Goal: Task Accomplishment & Management: Manage account settings

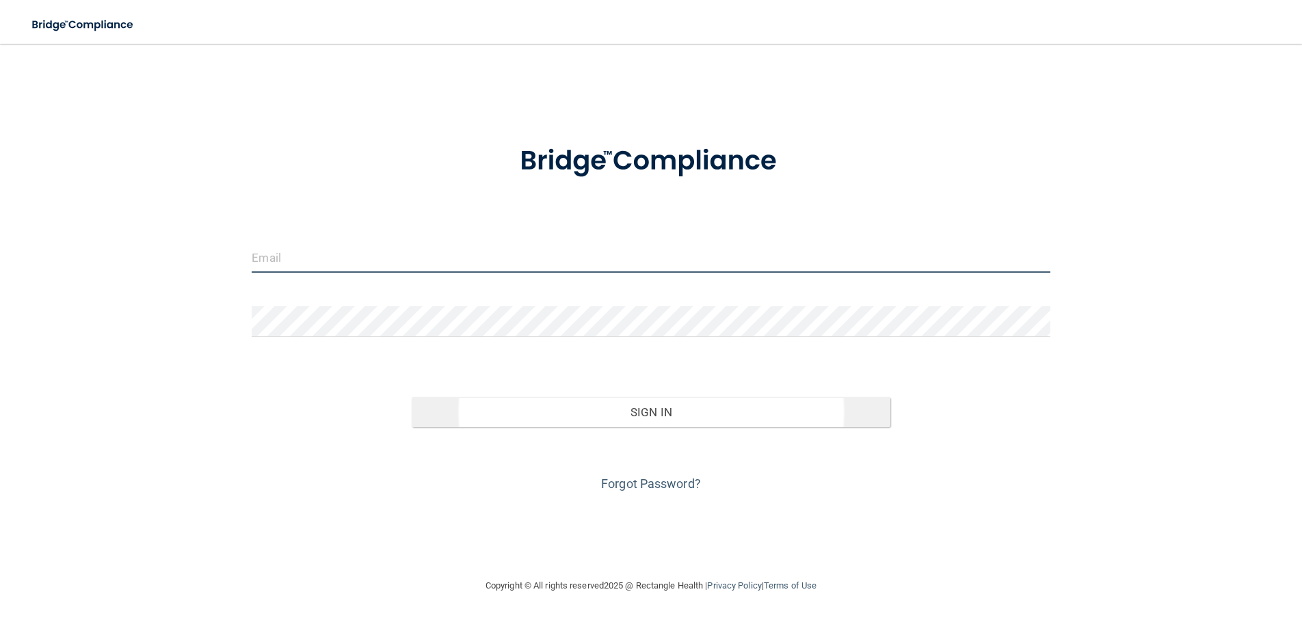
type input "[EMAIL_ADDRESS][DOMAIN_NAME]"
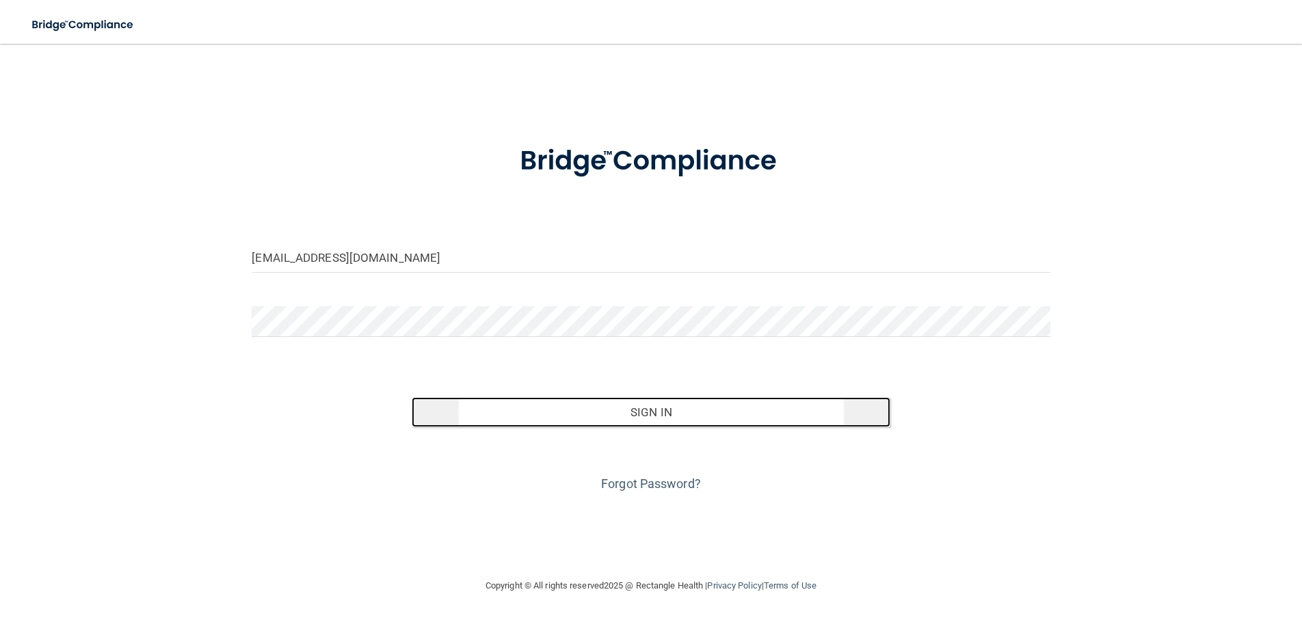
click at [641, 410] on button "Sign In" at bounding box center [651, 412] width 479 height 30
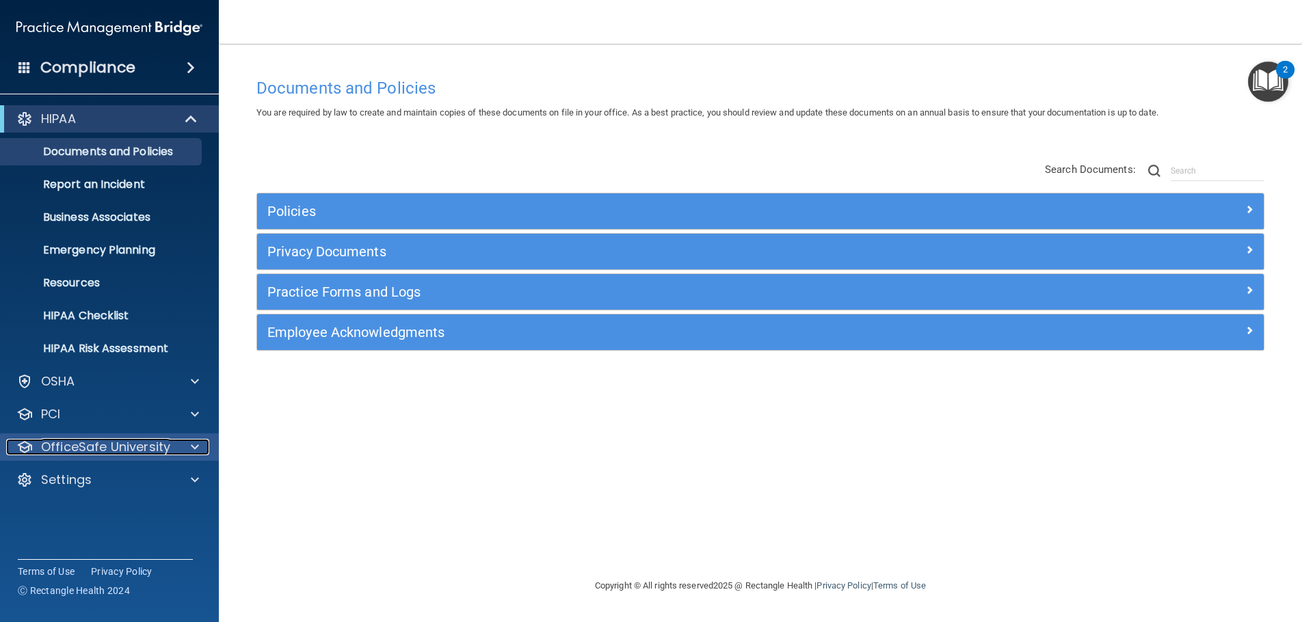
click at [112, 448] on p "OfficeSafe University" at bounding box center [105, 447] width 129 height 16
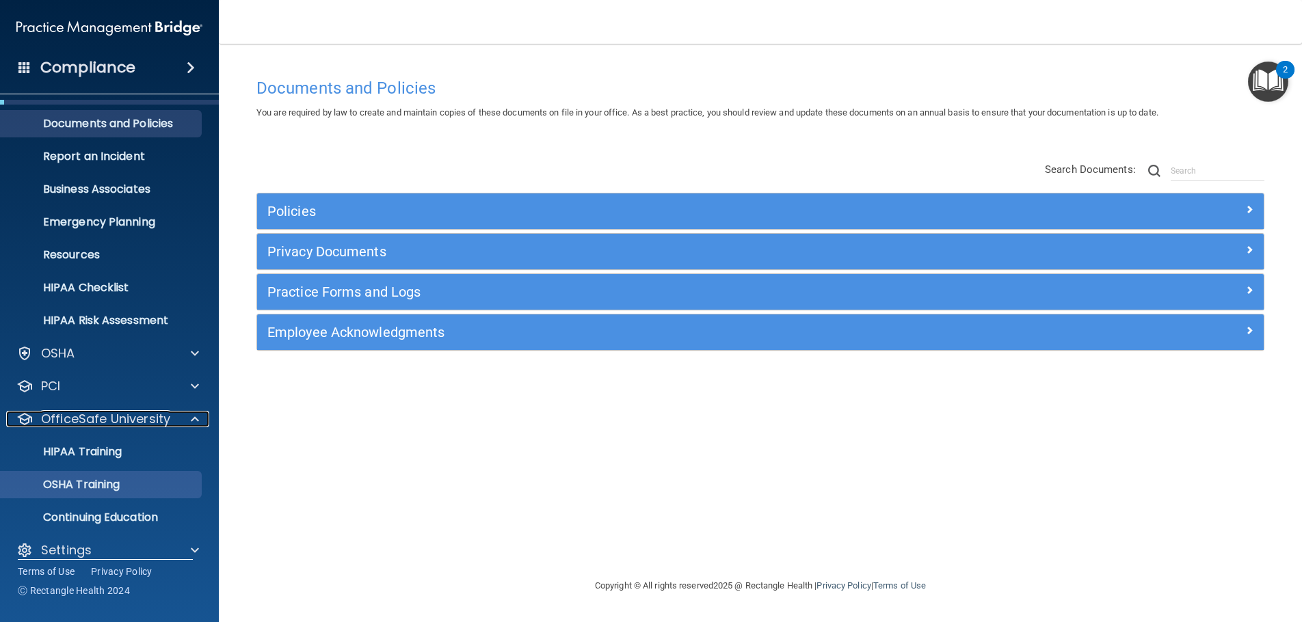
scroll to position [44, 0]
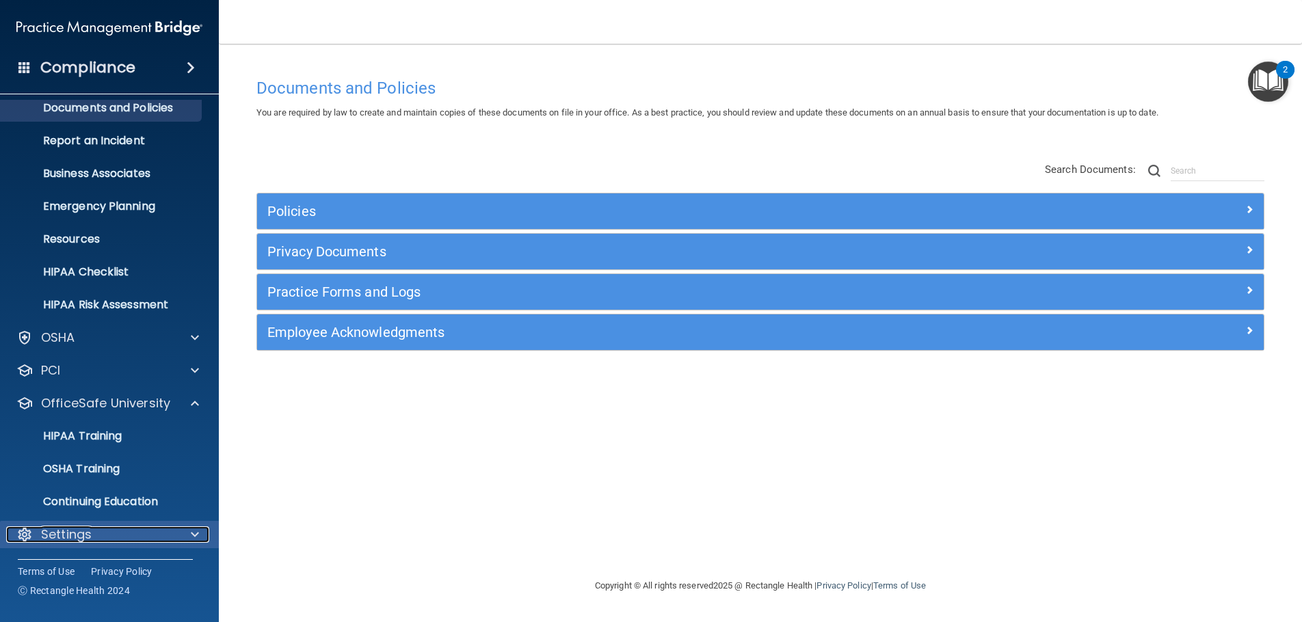
click at [99, 535] on div "Settings" at bounding box center [91, 534] width 170 height 16
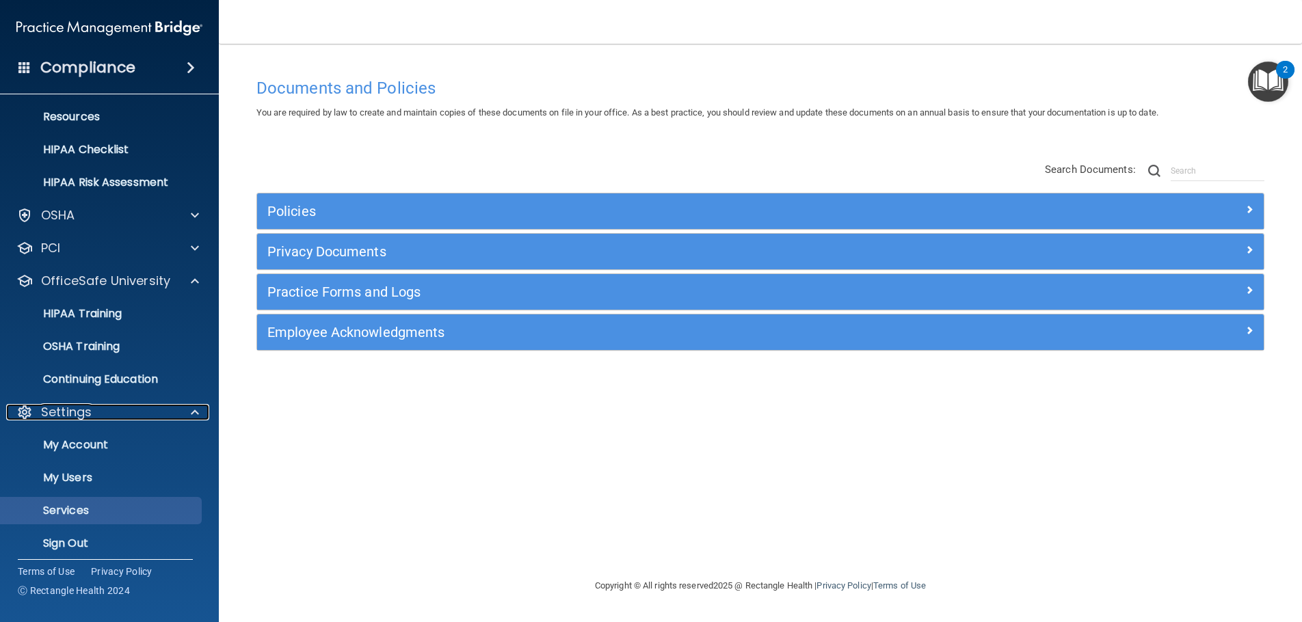
scroll to position [175, 0]
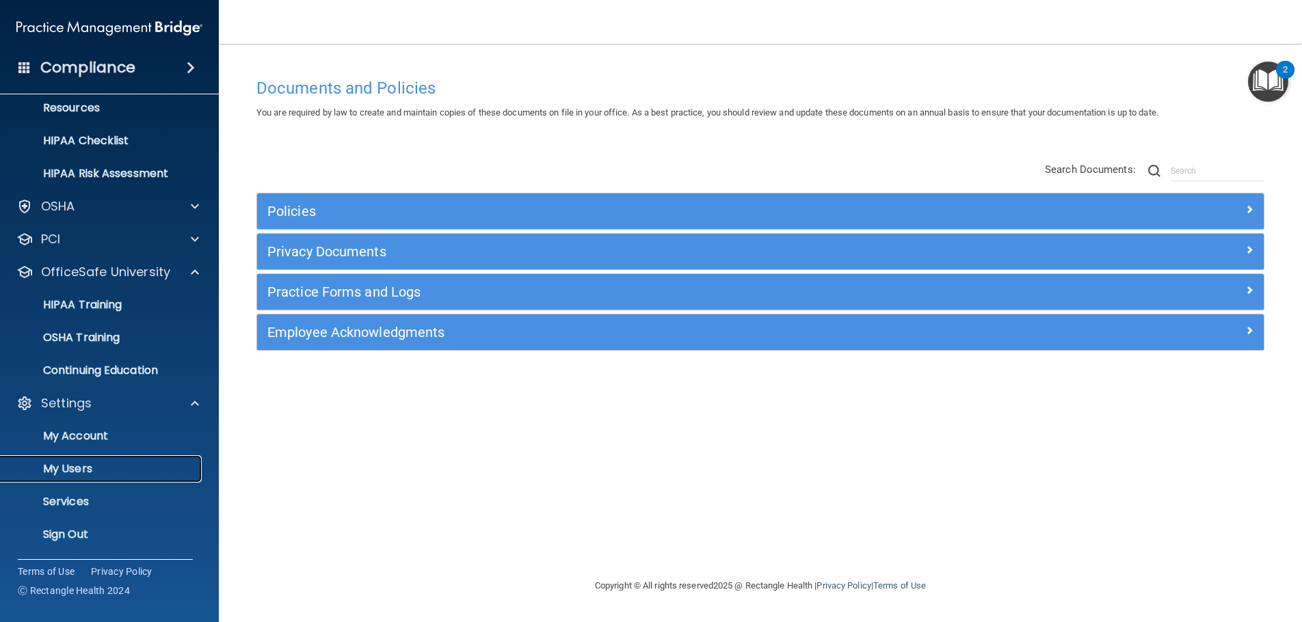
click at [81, 460] on link "My Users" at bounding box center [93, 468] width 215 height 27
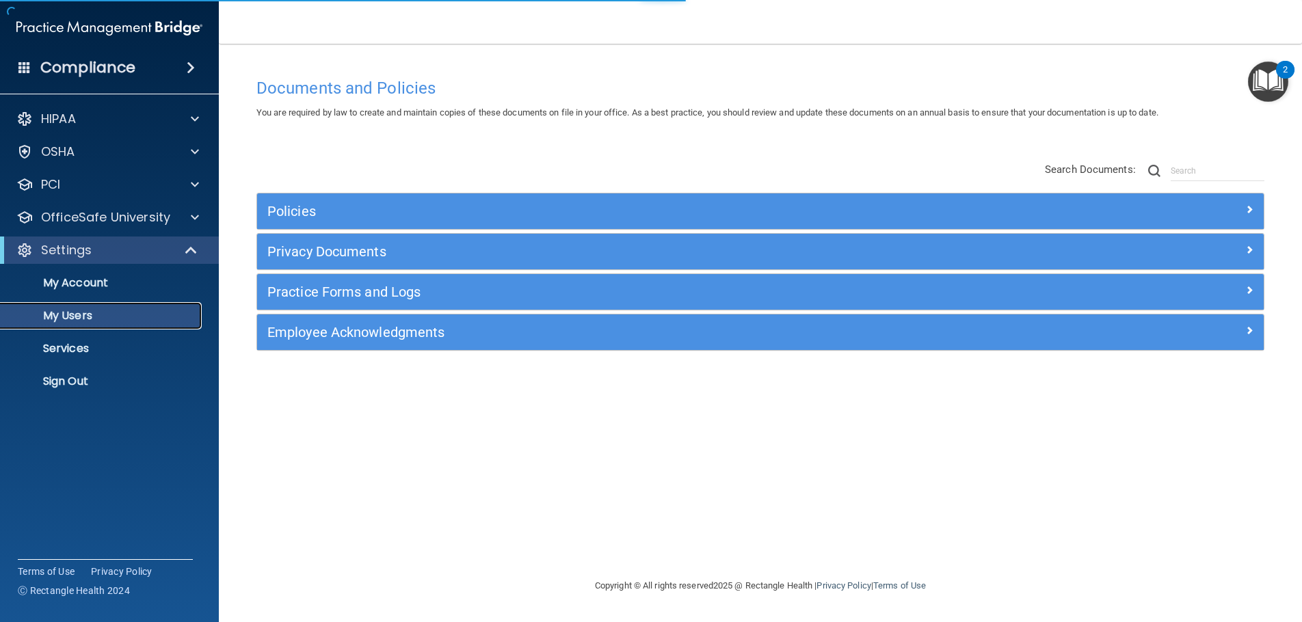
select select "20"
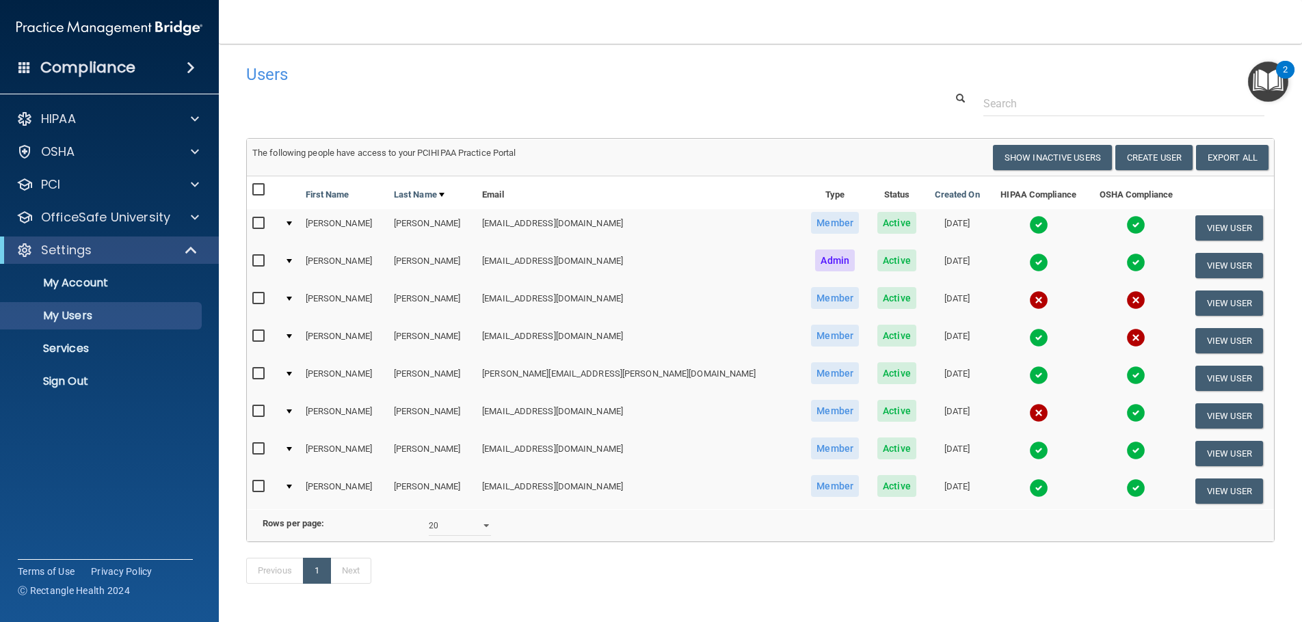
click at [256, 224] on input "checkbox" at bounding box center [260, 223] width 16 height 11
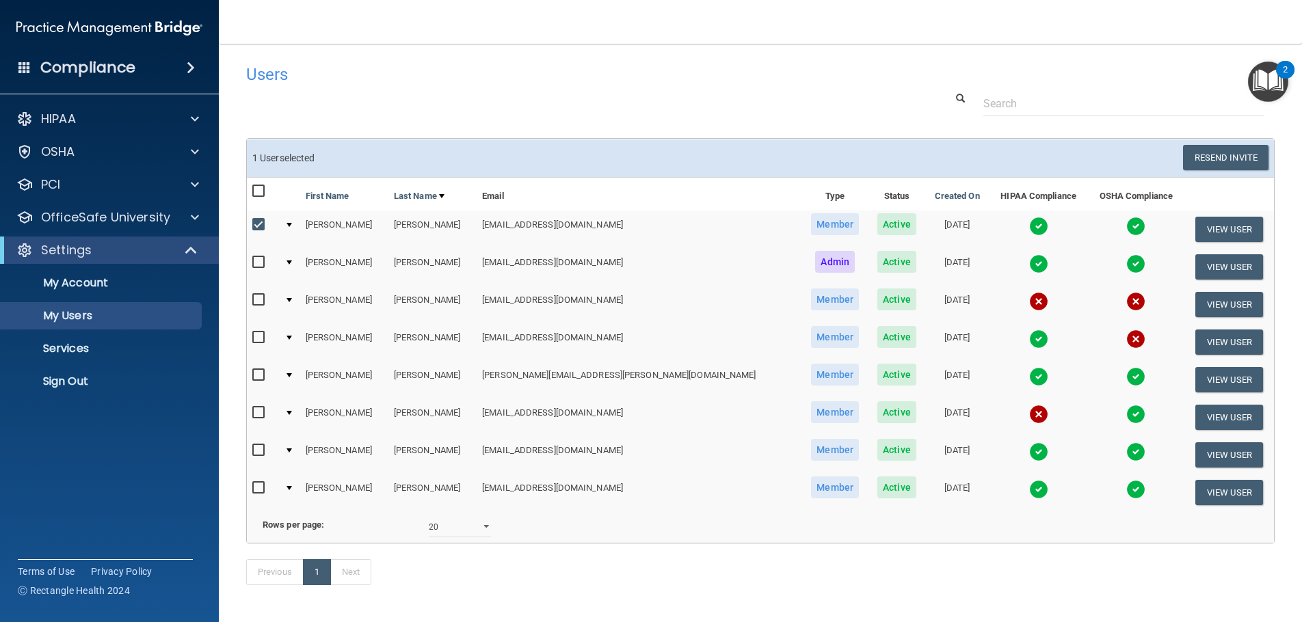
click at [877, 226] on span "Active" at bounding box center [896, 224] width 39 height 22
click at [258, 226] on input "checkbox" at bounding box center [260, 224] width 16 height 11
checkbox input "false"
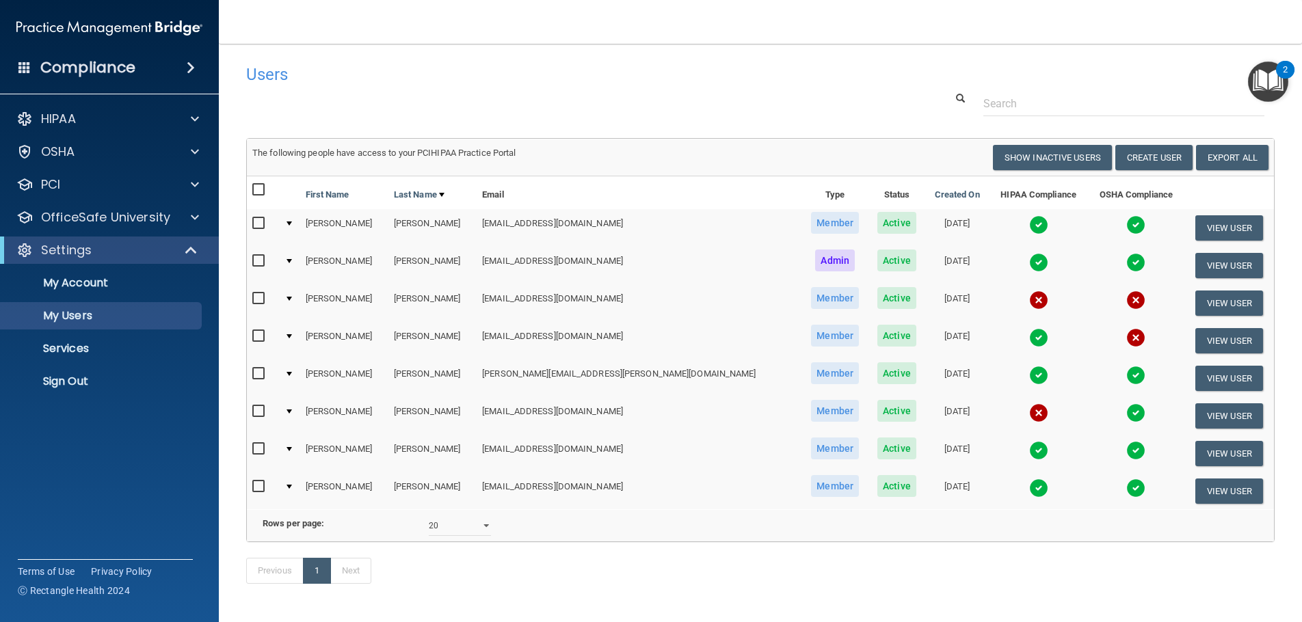
click at [295, 226] on td at bounding box center [289, 228] width 21 height 38
click at [292, 223] on div at bounding box center [288, 223] width 5 height 4
click at [1198, 227] on button "View User" at bounding box center [1229, 227] width 68 height 25
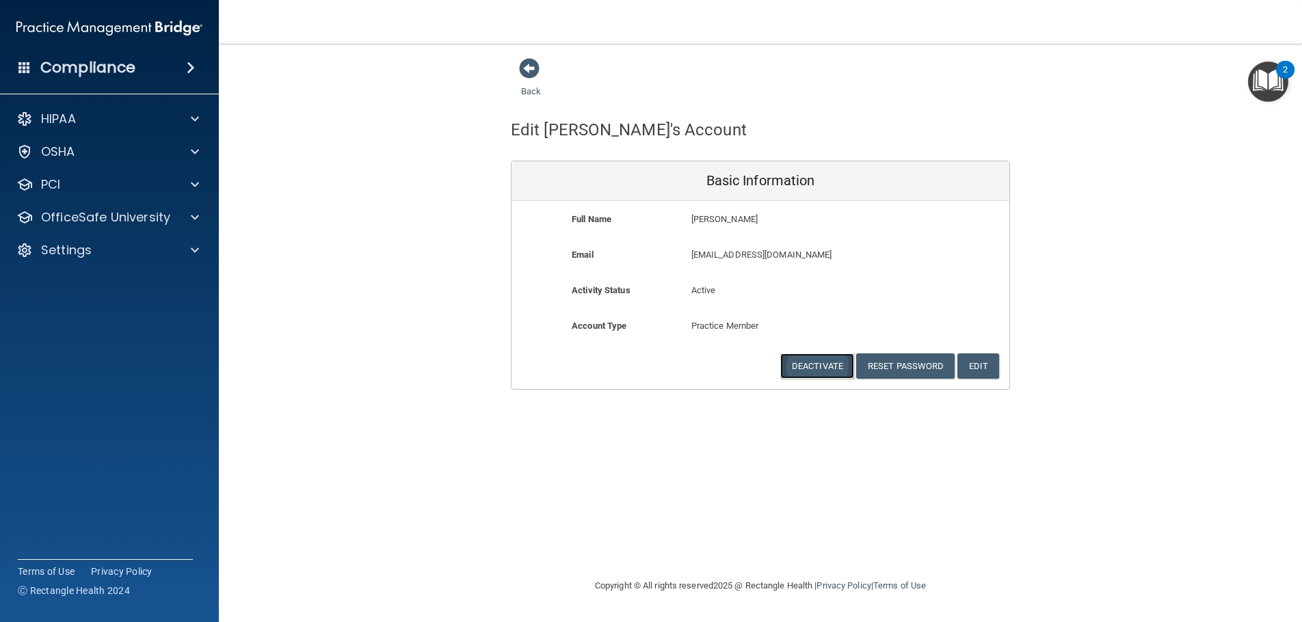
click at [820, 366] on button "Deactivate" at bounding box center [817, 365] width 74 height 25
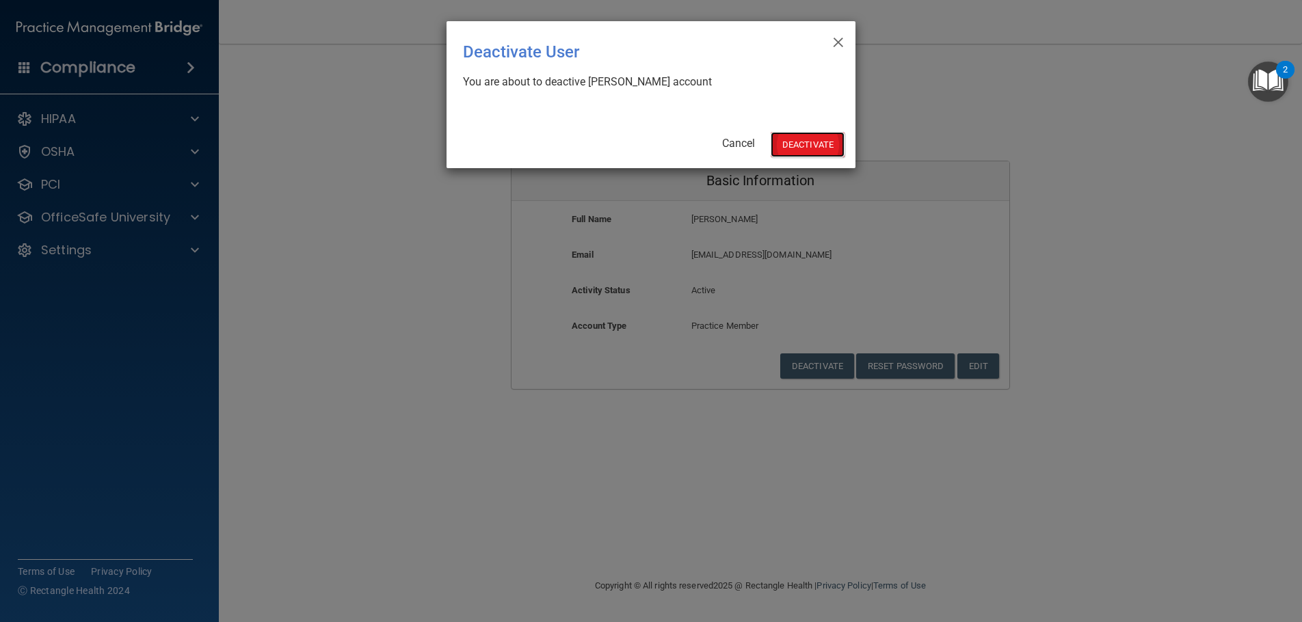
click at [798, 142] on button "Deactivate" at bounding box center [807, 144] width 74 height 25
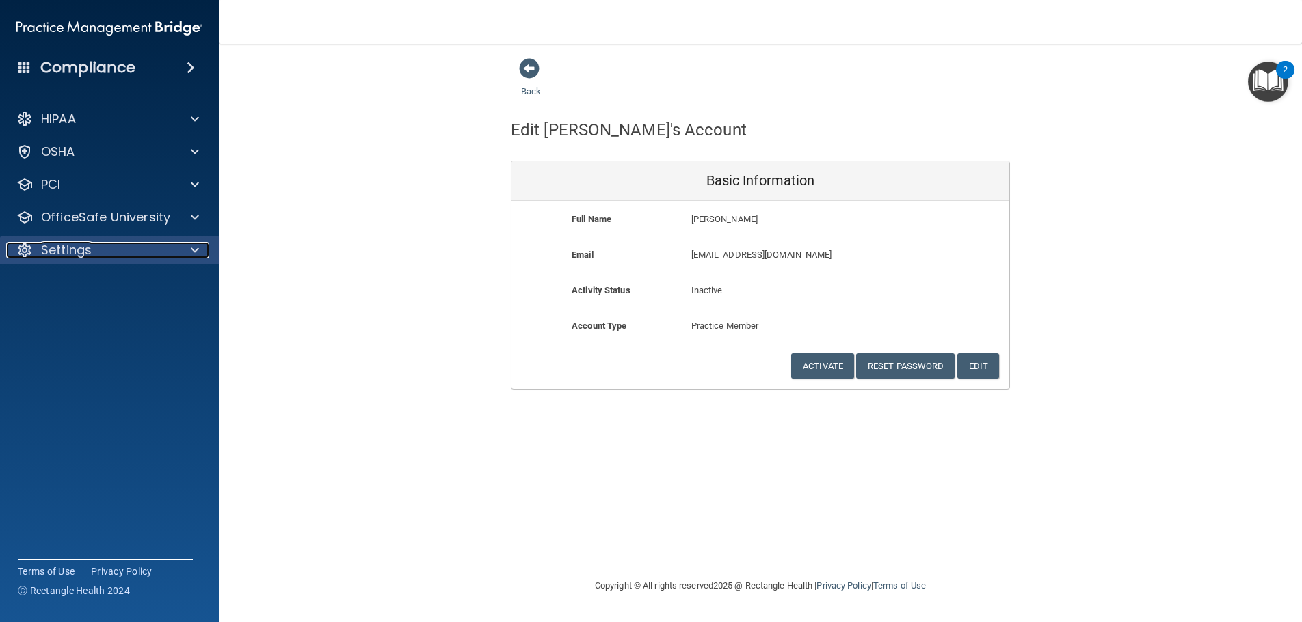
click at [124, 249] on div "Settings" at bounding box center [91, 250] width 170 height 16
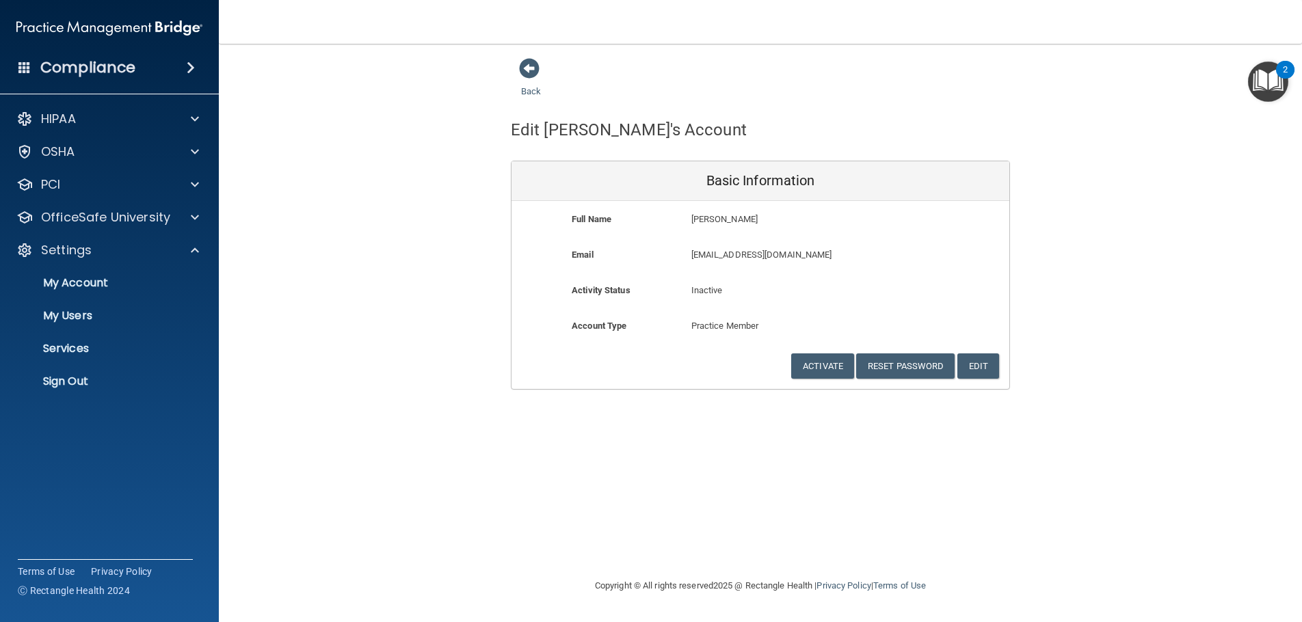
click at [85, 297] on ul "My Account My Users Services Sign Out" at bounding box center [109, 329] width 247 height 131
click at [81, 309] on p "My Users" at bounding box center [102, 316] width 187 height 14
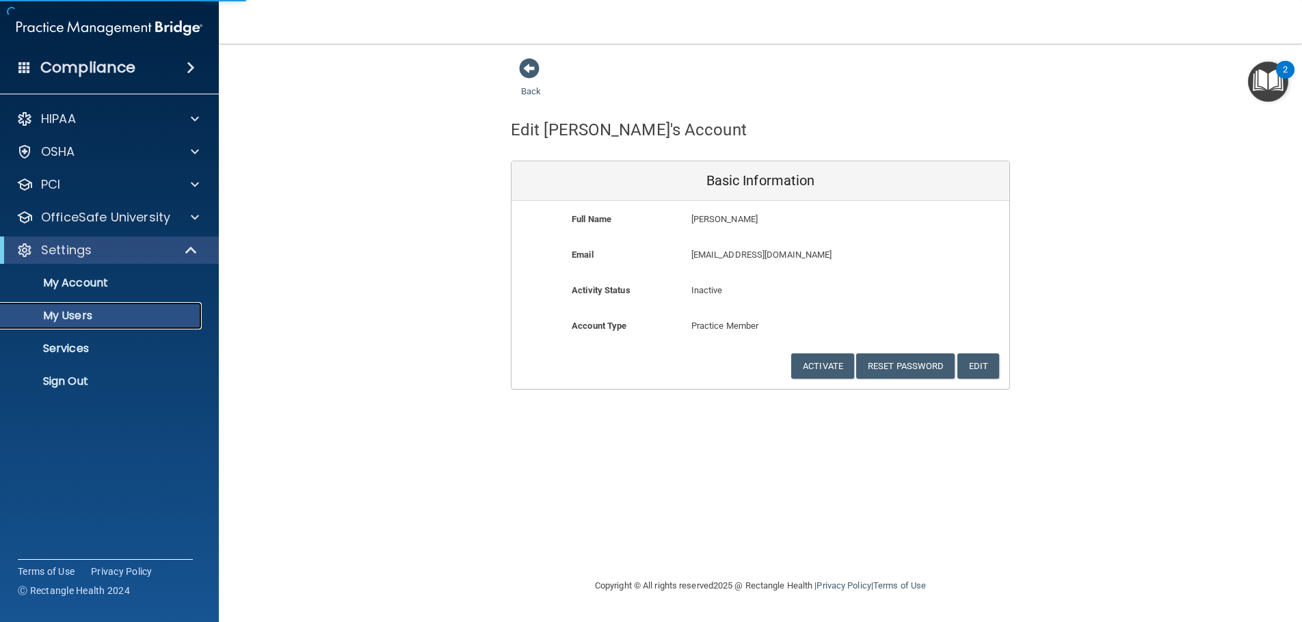
select select "20"
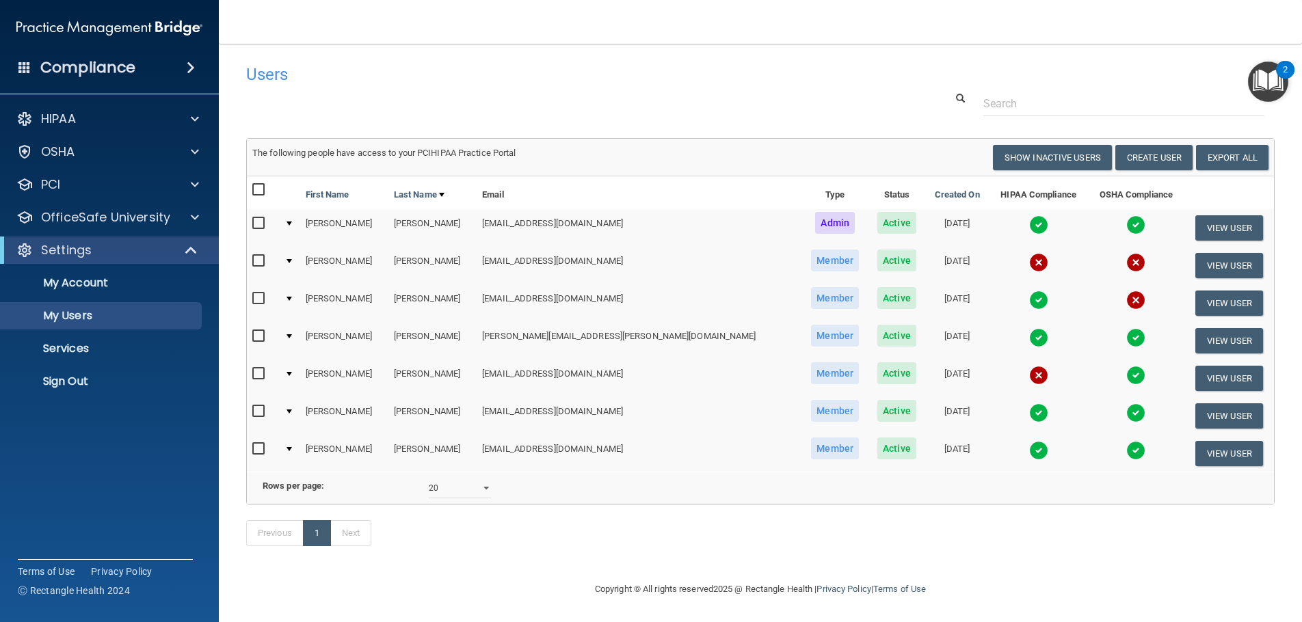
click at [260, 259] on input "checkbox" at bounding box center [260, 261] width 16 height 11
checkbox input "true"
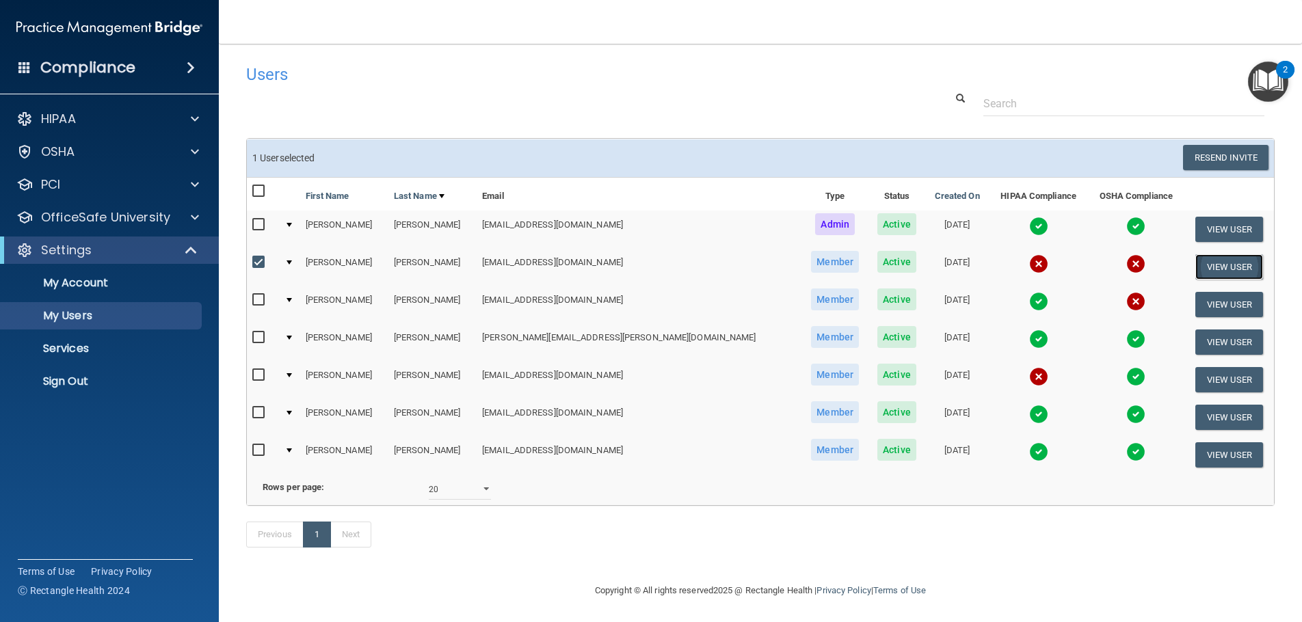
click at [1226, 265] on button "View User" at bounding box center [1229, 266] width 68 height 25
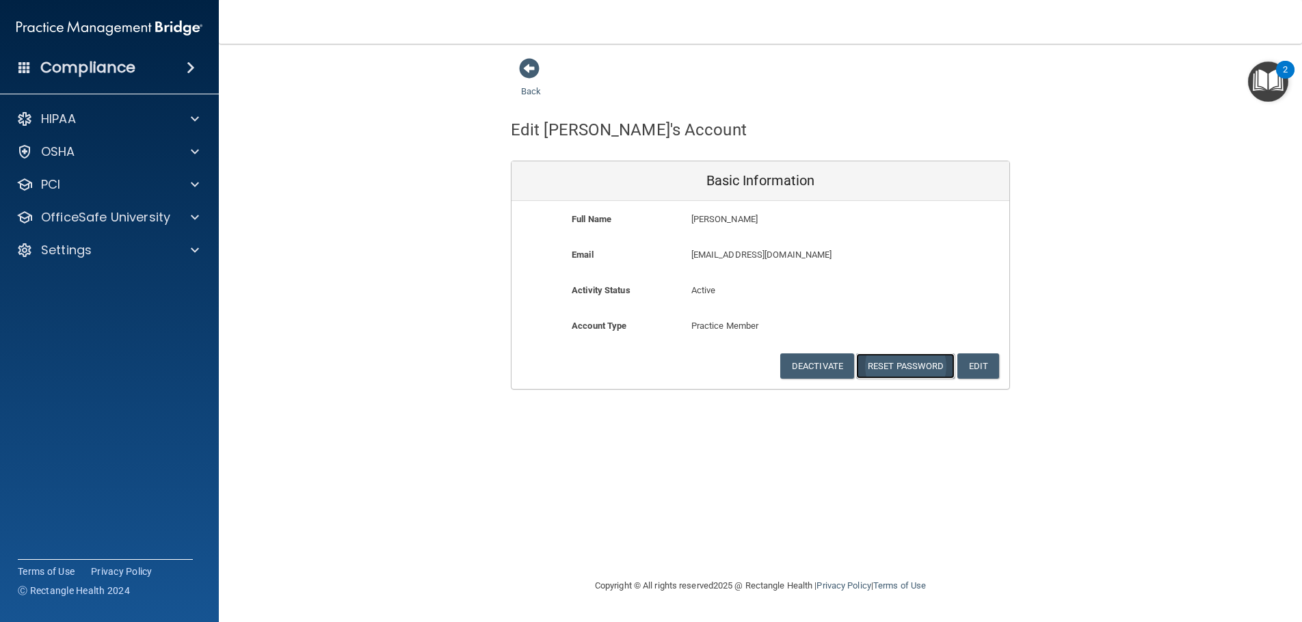
click at [902, 363] on button "Reset Password" at bounding box center [905, 365] width 98 height 25
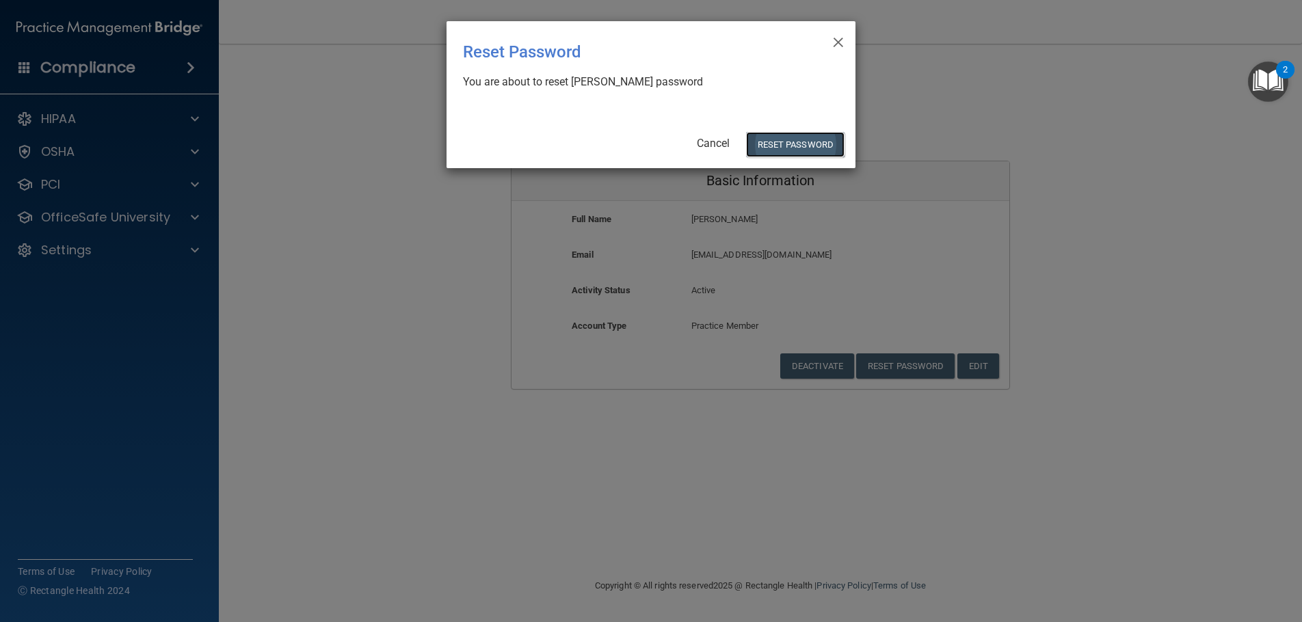
click at [777, 141] on button "Reset Password" at bounding box center [795, 144] width 98 height 25
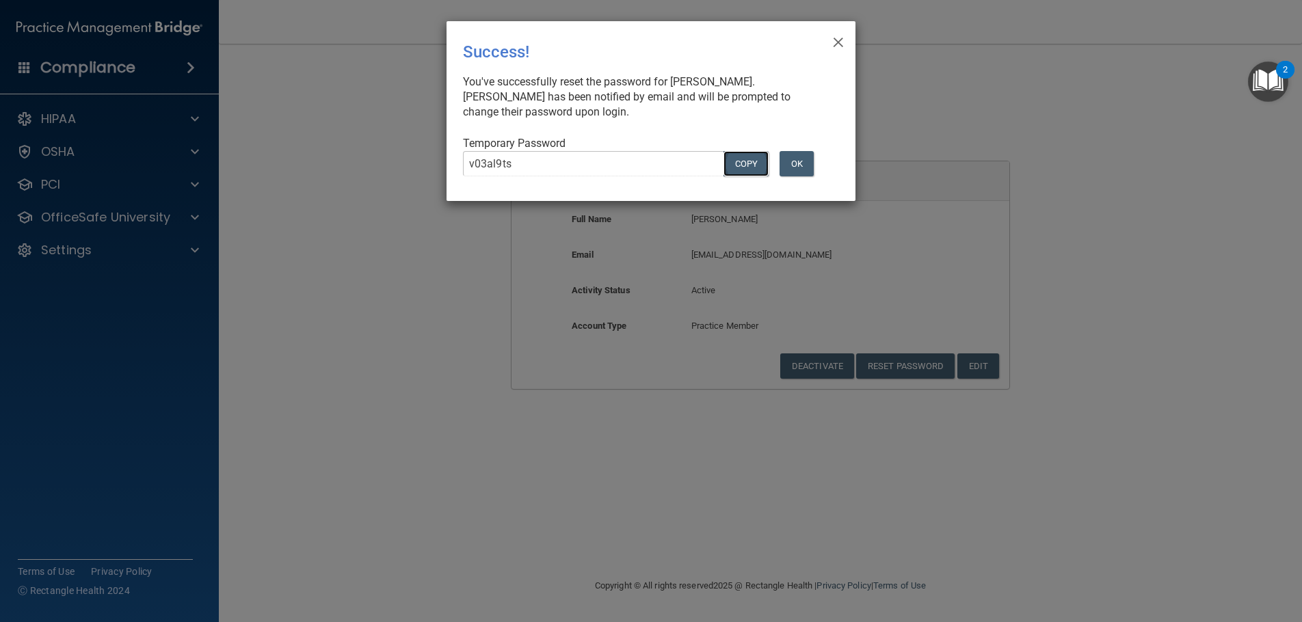
click at [748, 165] on button "COPY" at bounding box center [745, 163] width 45 height 25
click at [793, 160] on button "OK" at bounding box center [796, 163] width 34 height 25
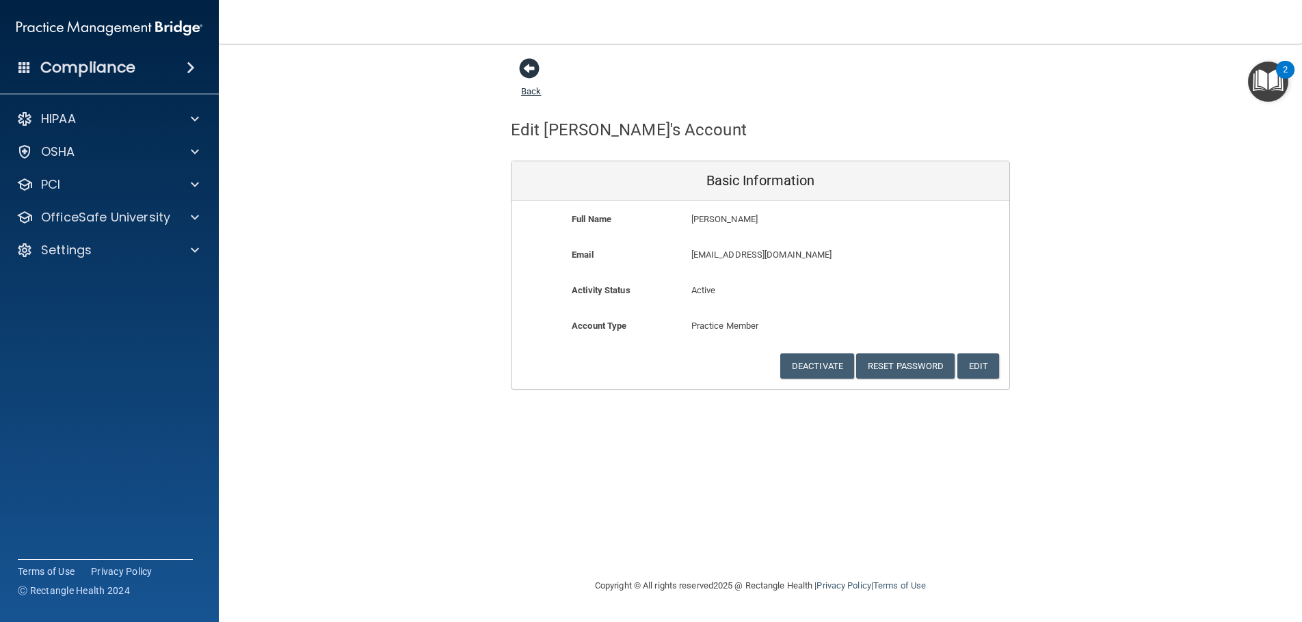
click at [534, 72] on span at bounding box center [529, 68] width 21 height 21
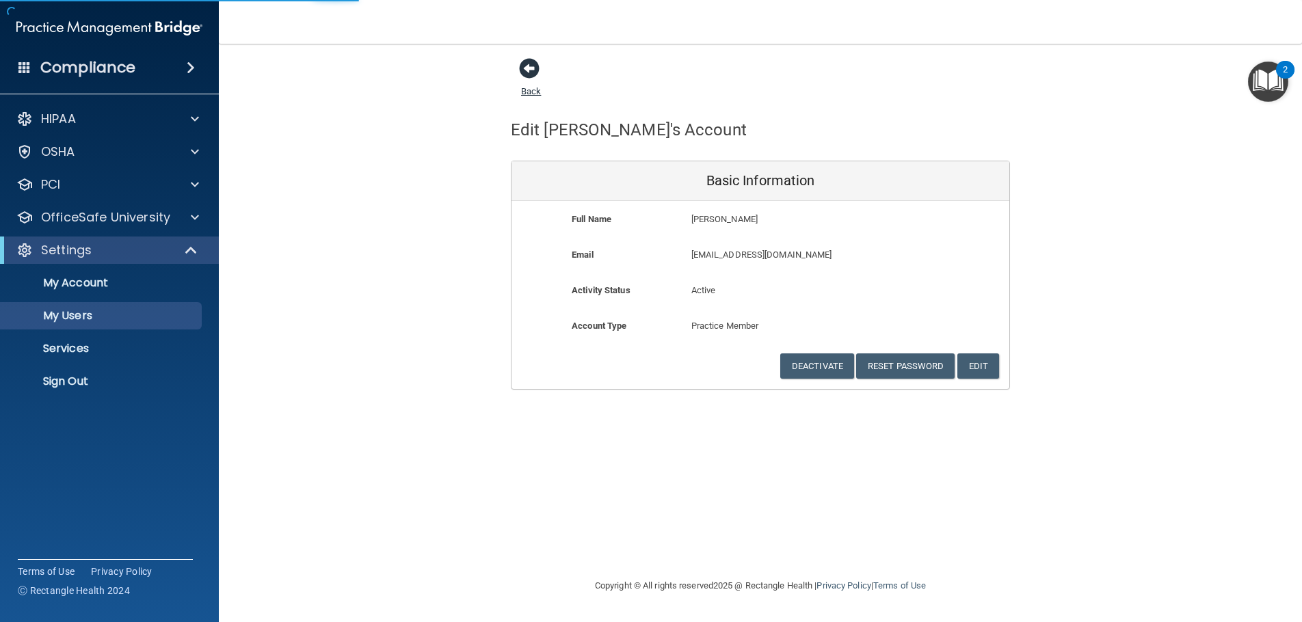
select select "20"
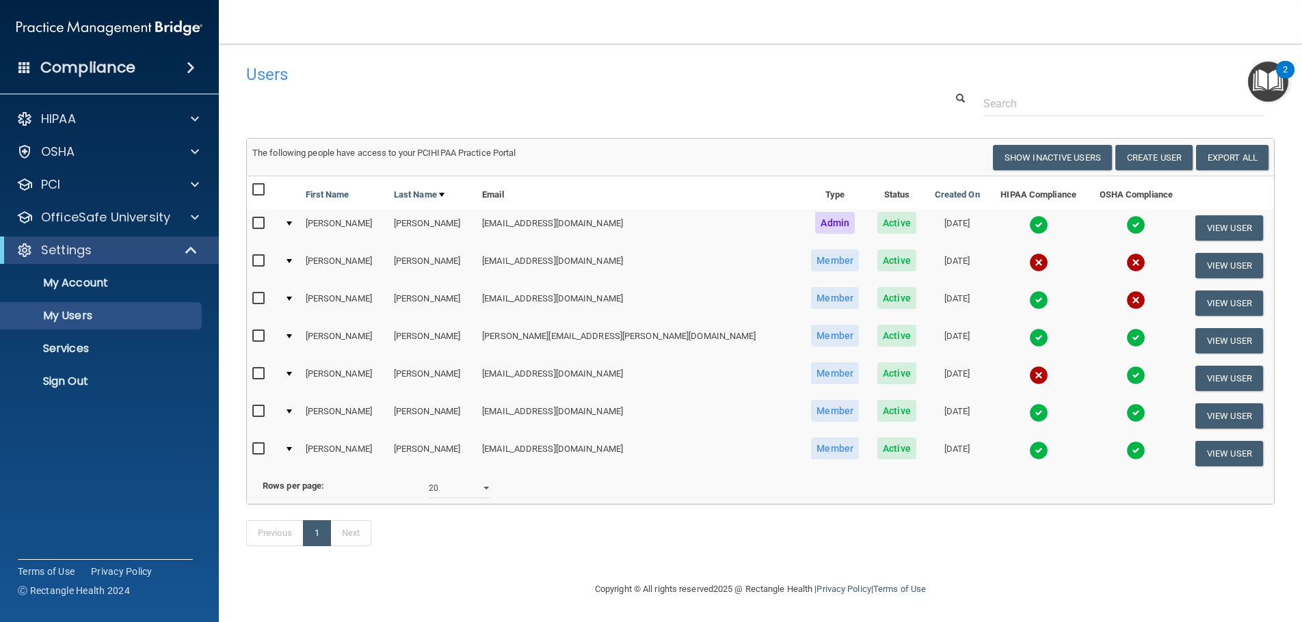
click at [258, 260] on input "checkbox" at bounding box center [260, 261] width 16 height 11
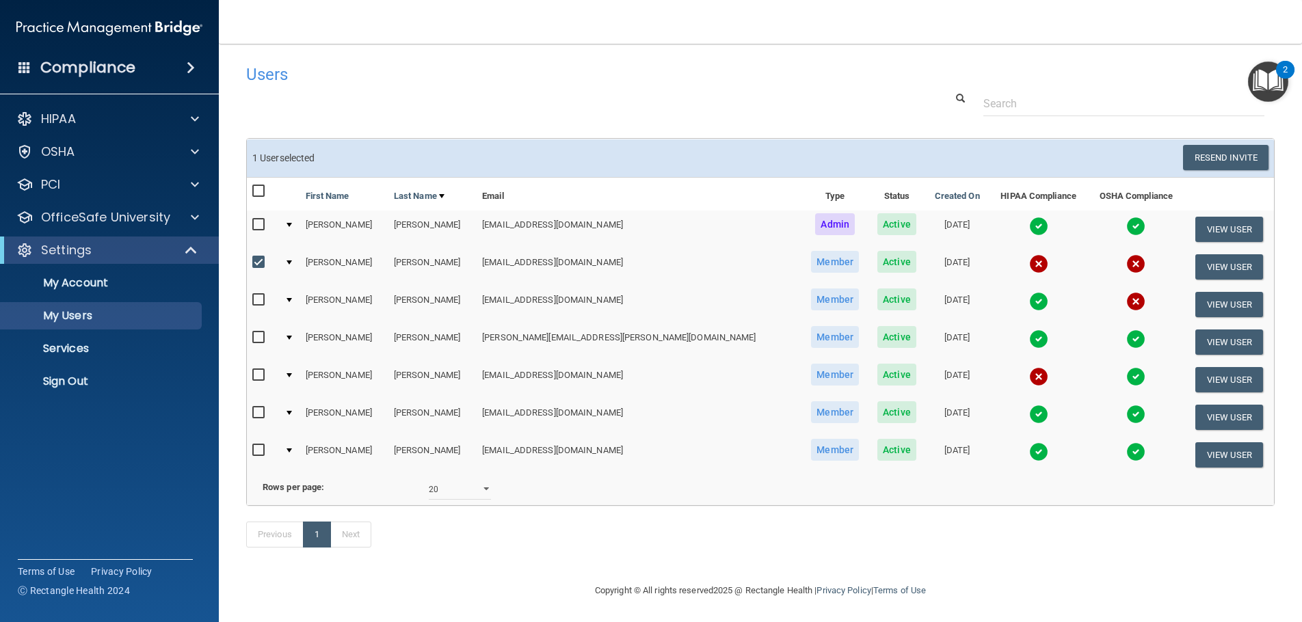
click at [292, 263] on div at bounding box center [288, 262] width 5 height 4
click at [260, 257] on input "checkbox" at bounding box center [260, 262] width 16 height 11
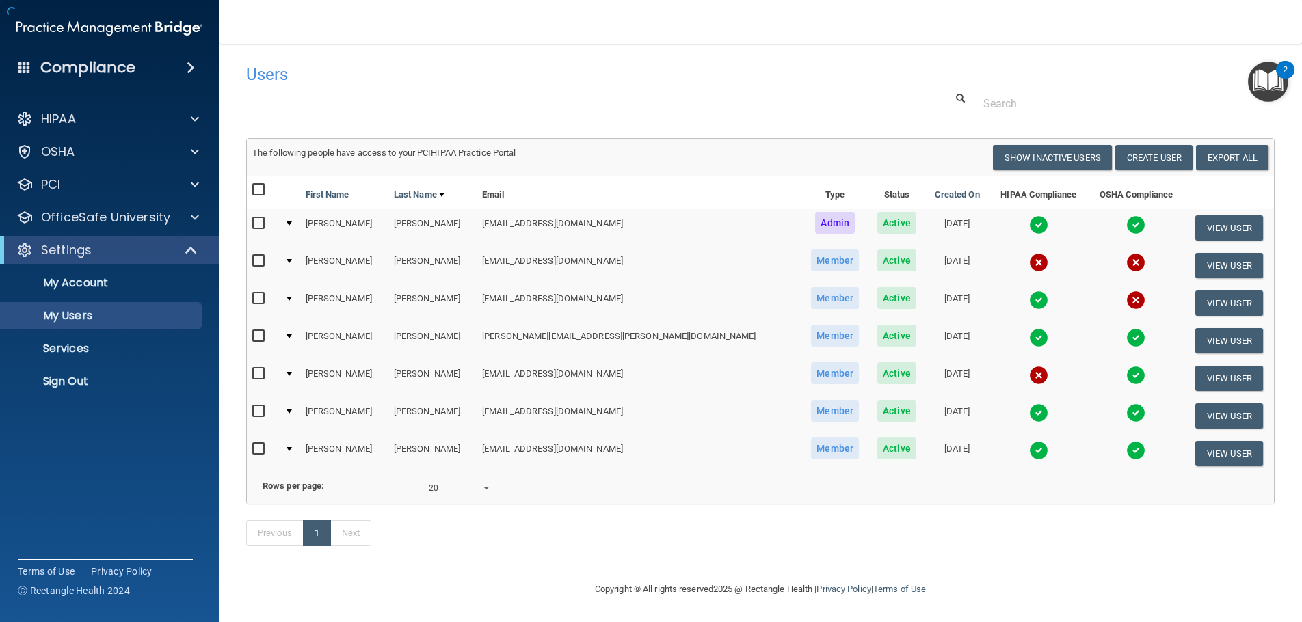
click at [292, 260] on div at bounding box center [288, 261] width 5 height 4
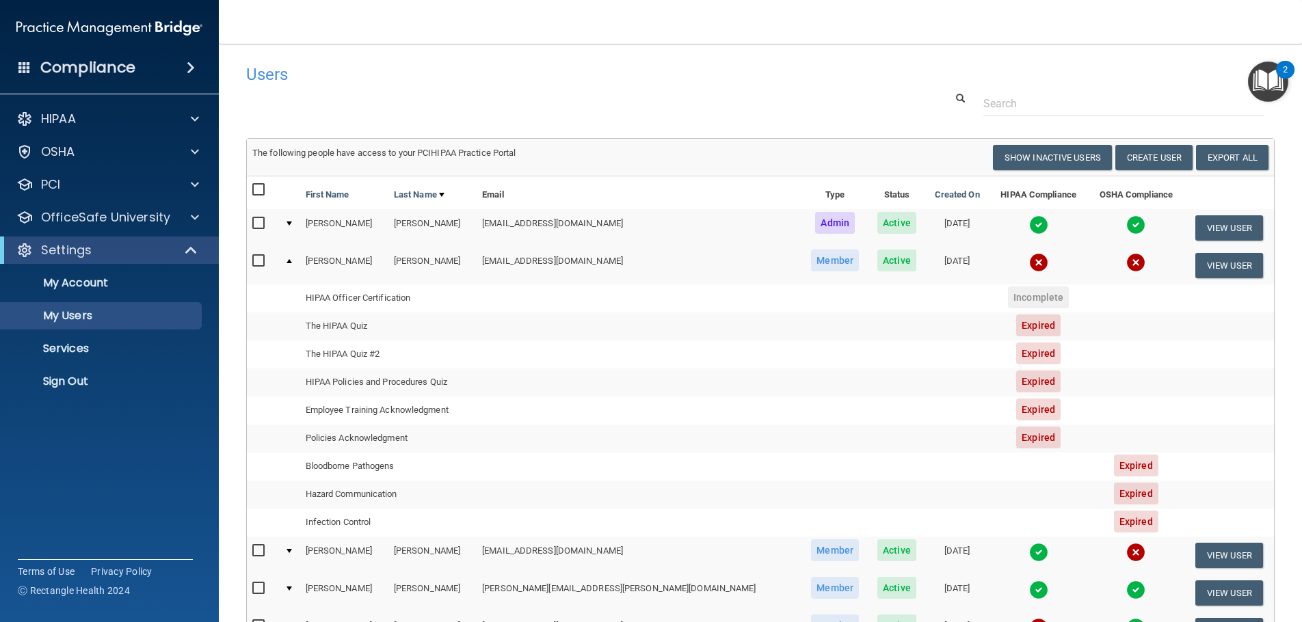
click at [259, 260] on input "checkbox" at bounding box center [260, 261] width 16 height 11
checkbox input "true"
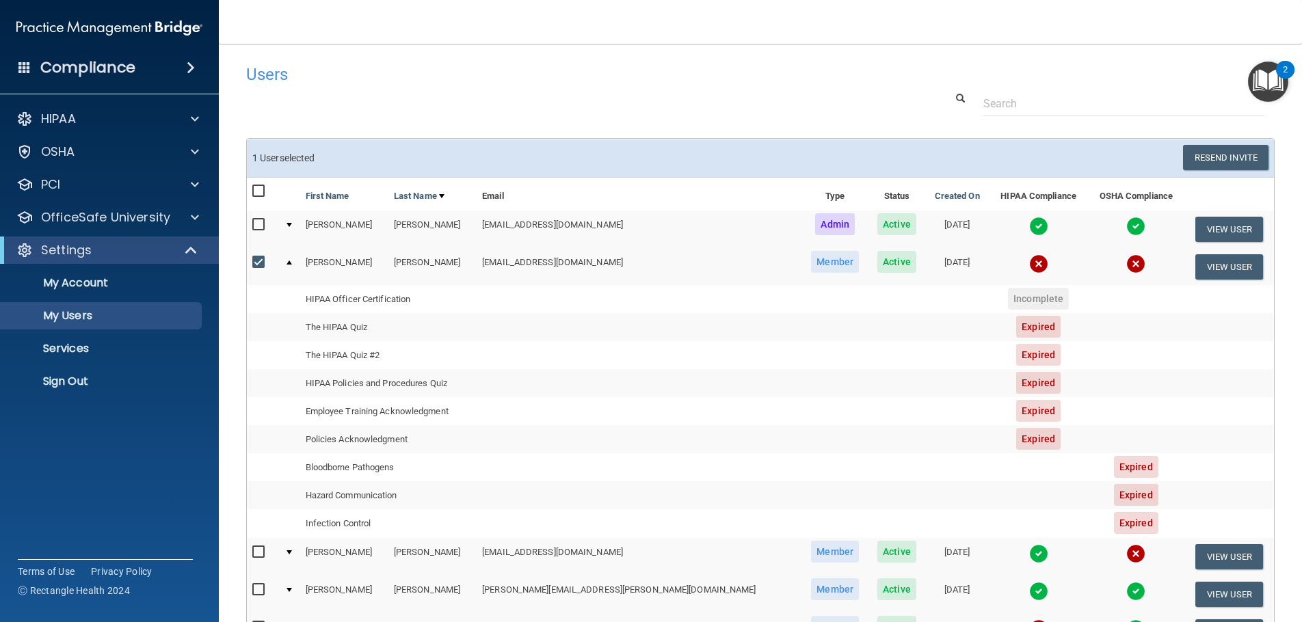
click at [292, 262] on div at bounding box center [288, 262] width 5 height 4
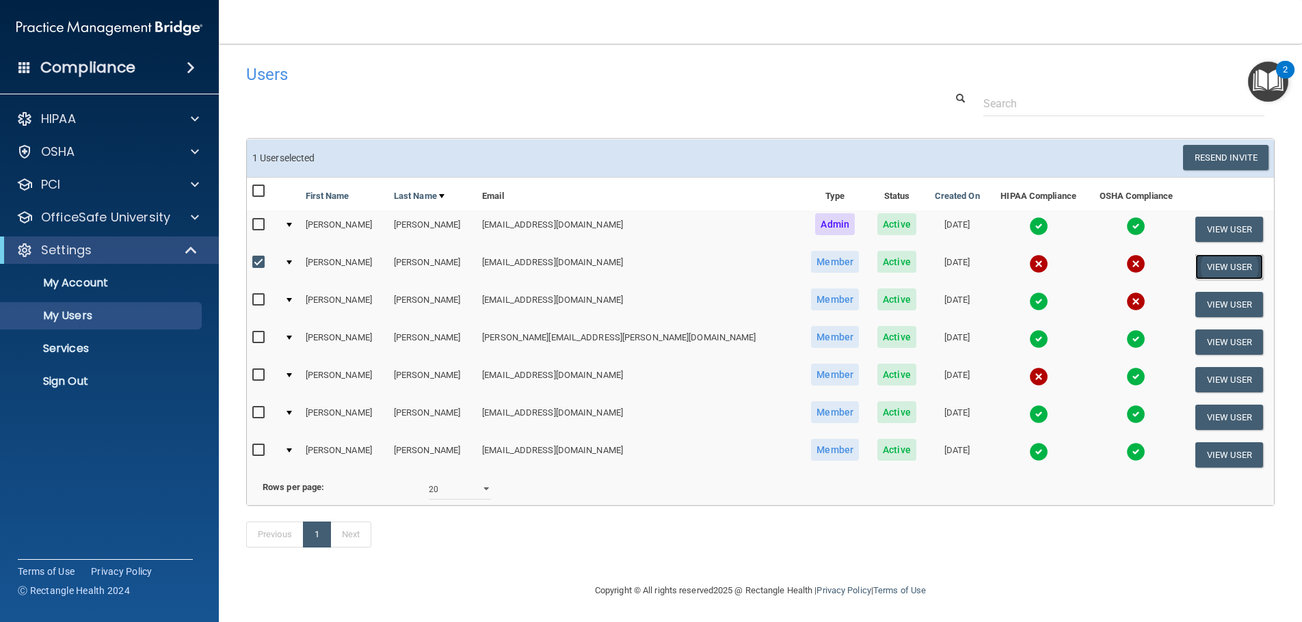
click at [1219, 270] on button "View User" at bounding box center [1229, 266] width 68 height 25
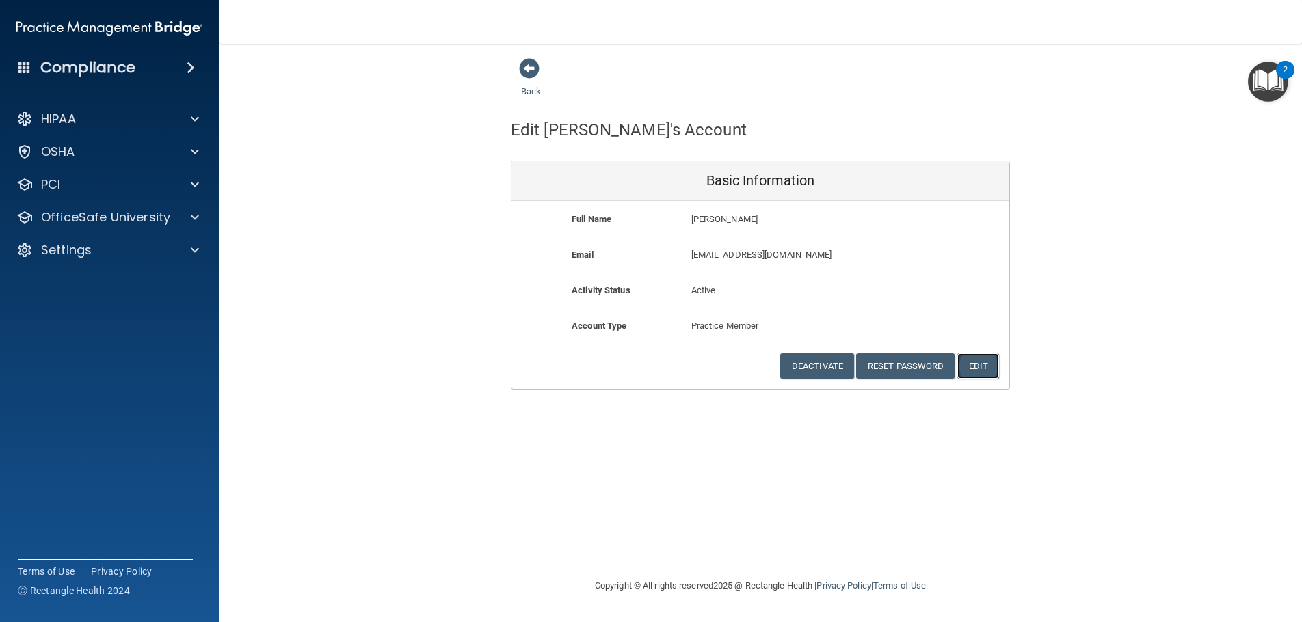
click at [977, 362] on button "Edit" at bounding box center [978, 365] width 42 height 25
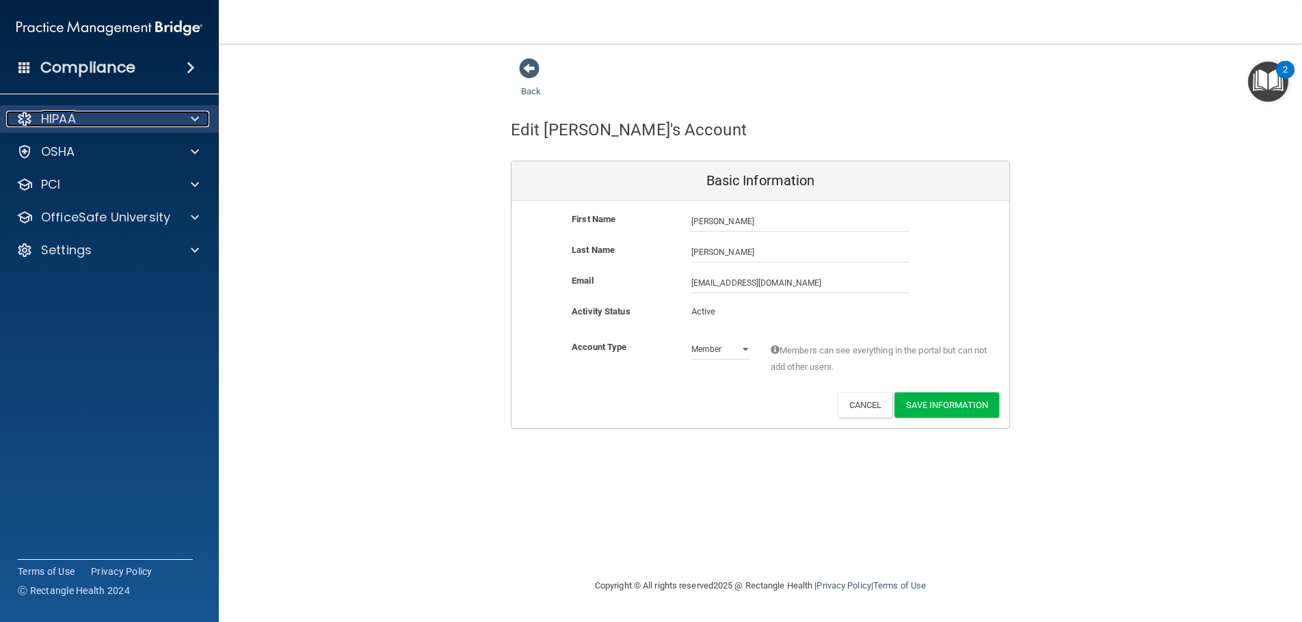
click at [55, 117] on p "HIPAA" at bounding box center [58, 119] width 35 height 16
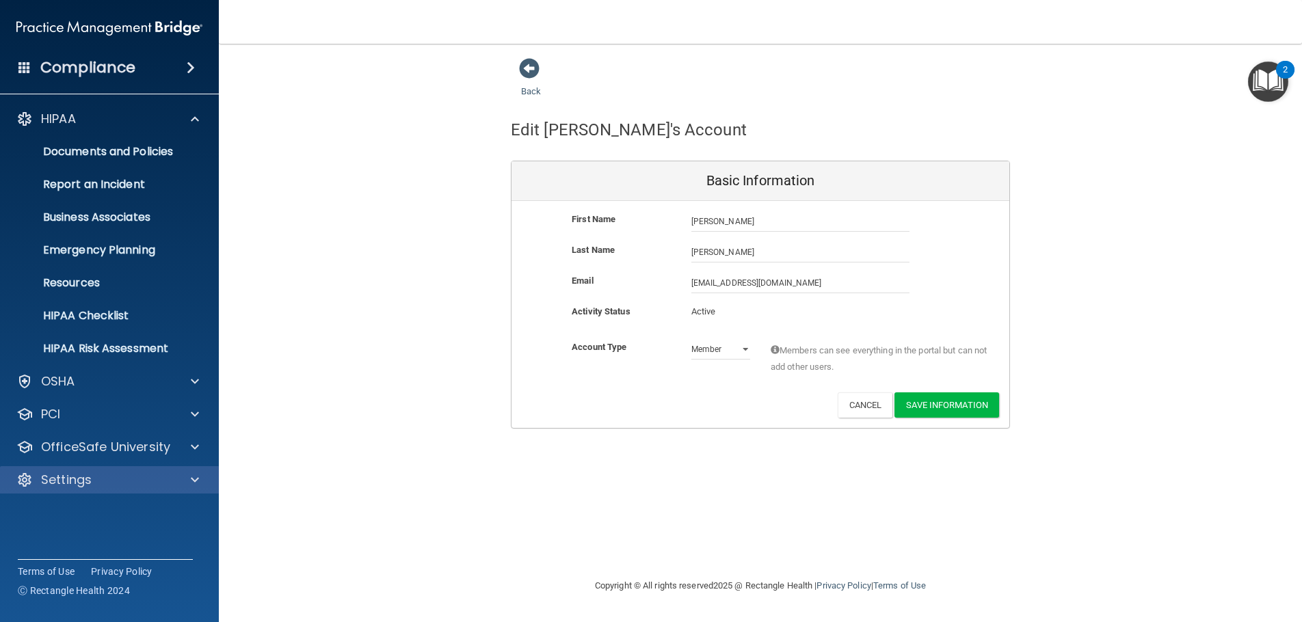
click at [95, 471] on div "Settings" at bounding box center [109, 479] width 219 height 27
click at [189, 476] on div at bounding box center [193, 480] width 34 height 16
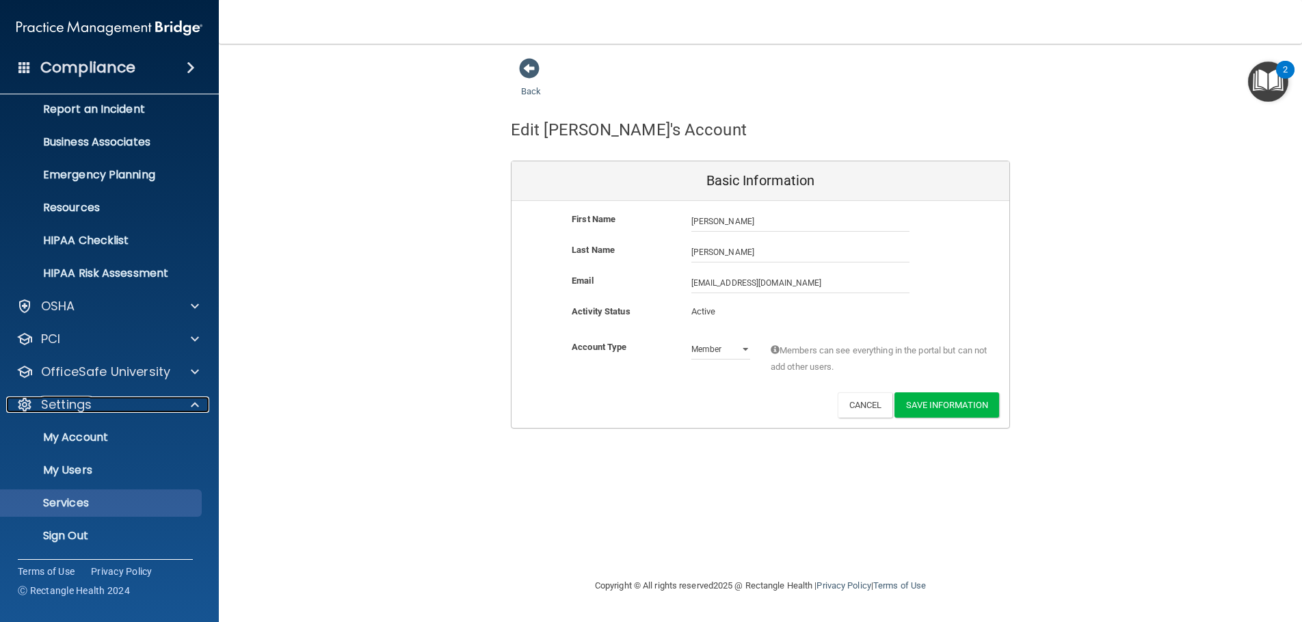
scroll to position [77, 0]
click at [94, 474] on p "My Users" at bounding box center [102, 469] width 187 height 14
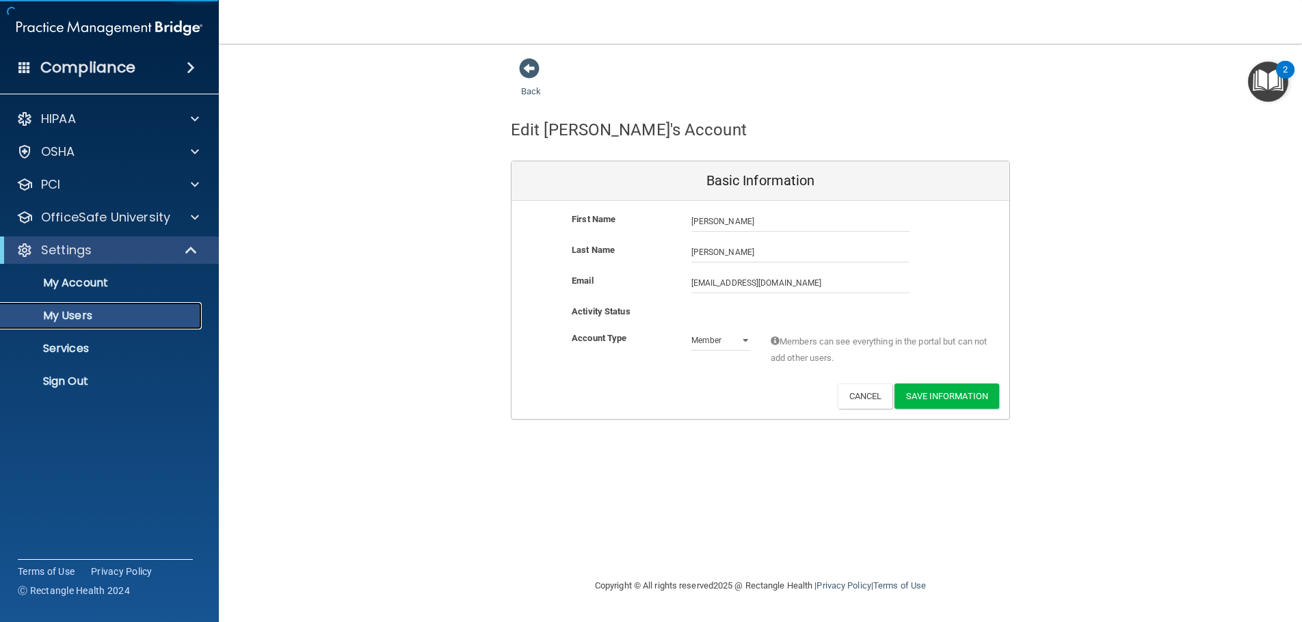
select select "20"
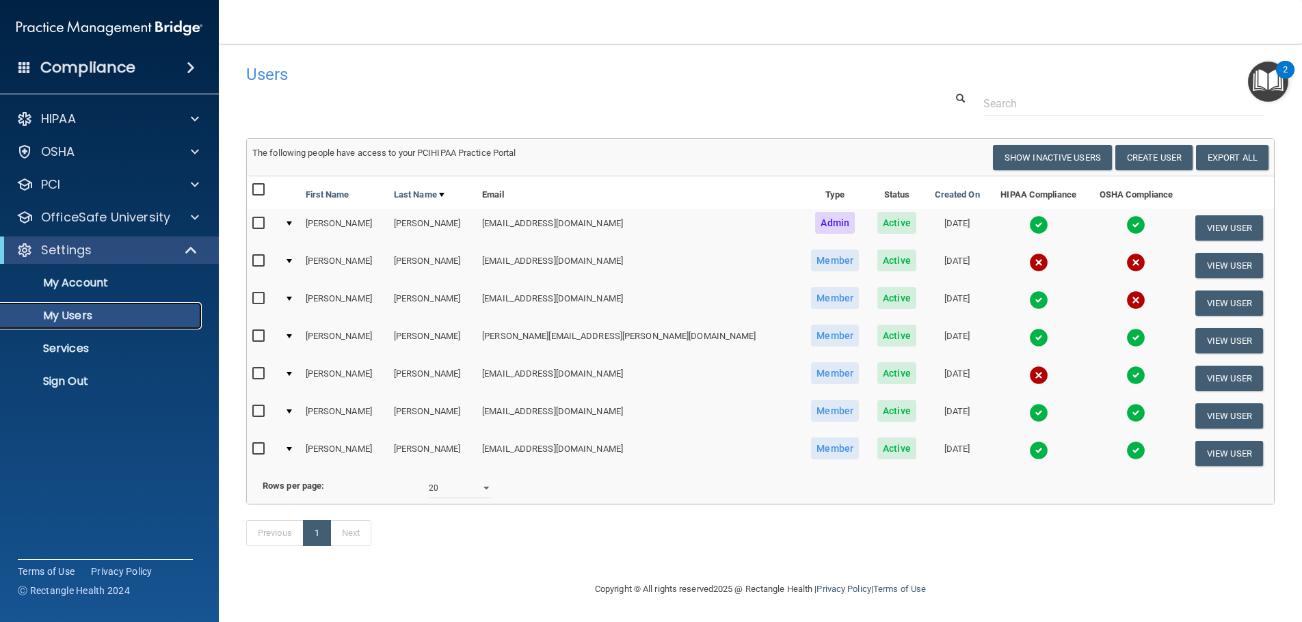
click at [55, 321] on p "My Users" at bounding box center [102, 316] width 187 height 14
click at [261, 444] on input "checkbox" at bounding box center [260, 449] width 16 height 11
checkbox input "true"
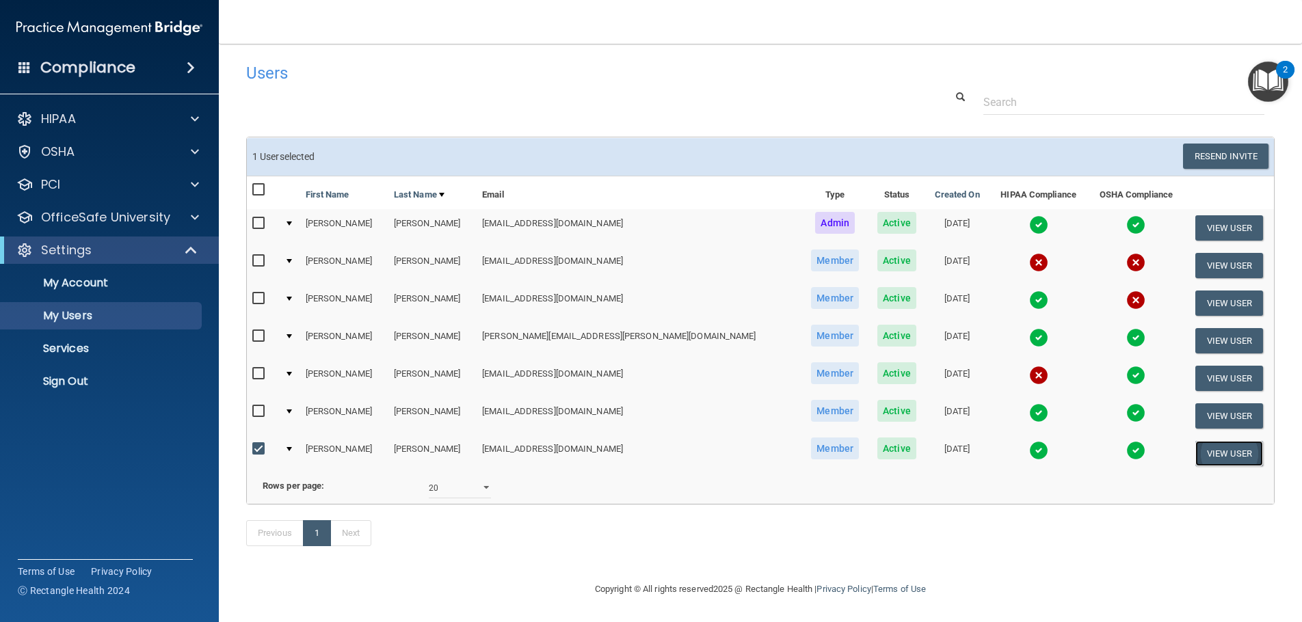
click at [1195, 441] on button "View User" at bounding box center [1229, 453] width 68 height 25
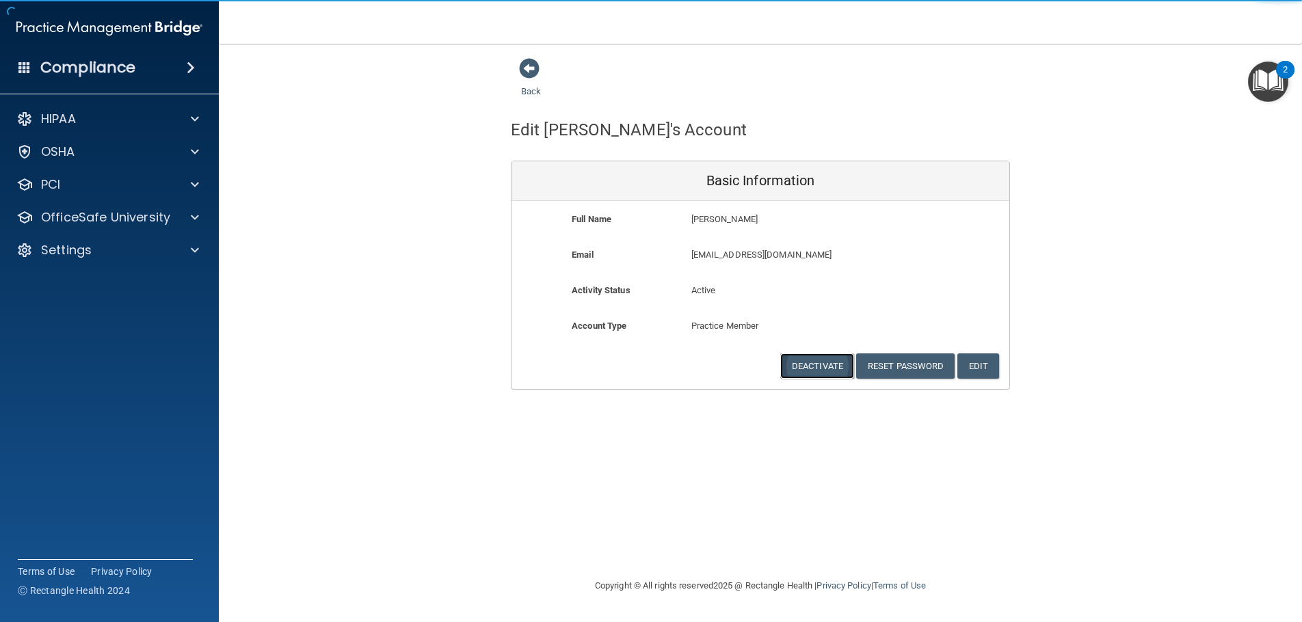
click at [811, 366] on button "Deactivate" at bounding box center [817, 365] width 74 height 25
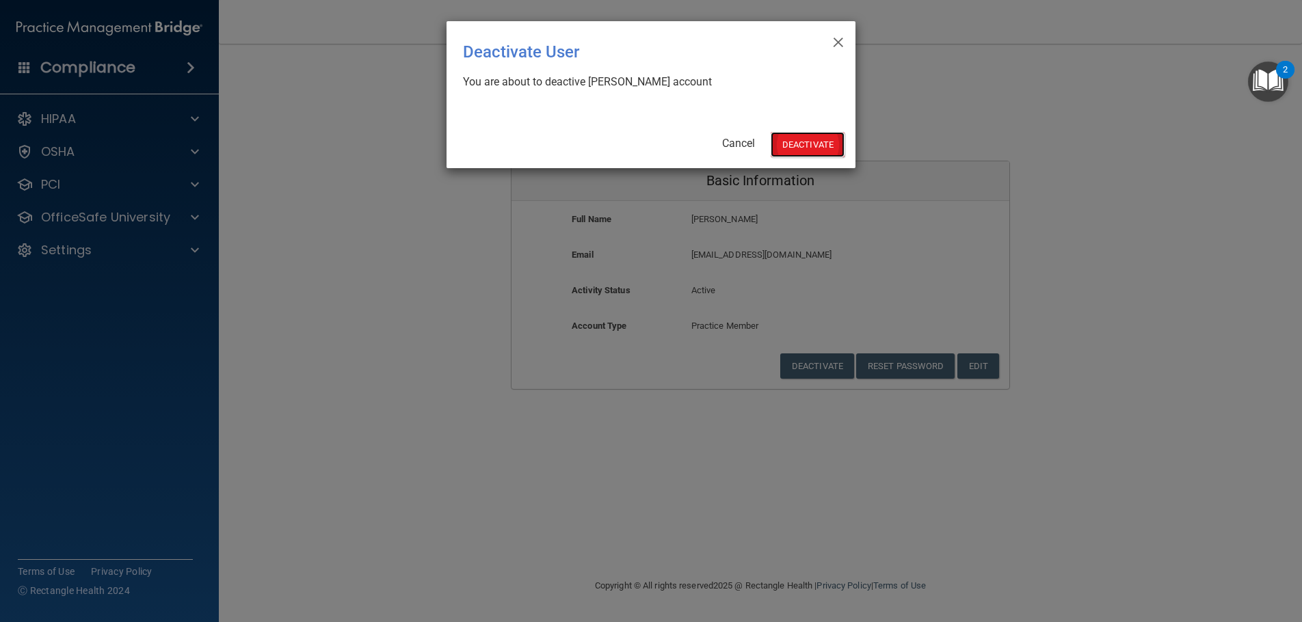
click at [799, 142] on button "Deactivate" at bounding box center [807, 144] width 74 height 25
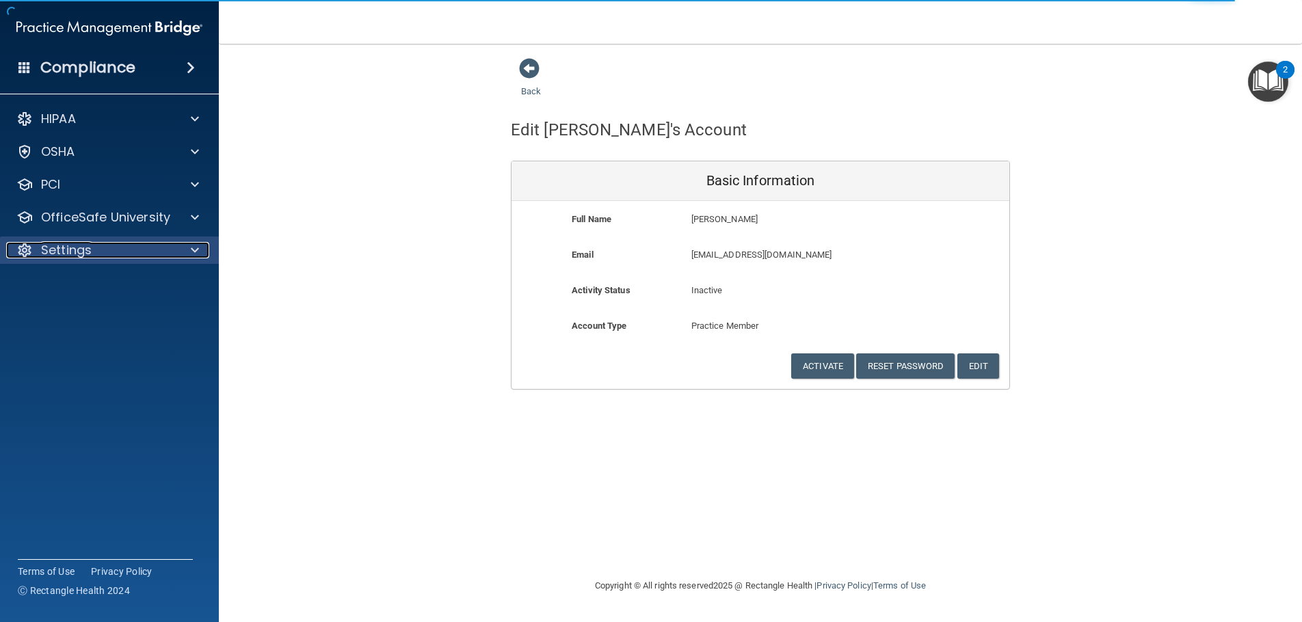
click at [81, 246] on p "Settings" at bounding box center [66, 250] width 51 height 16
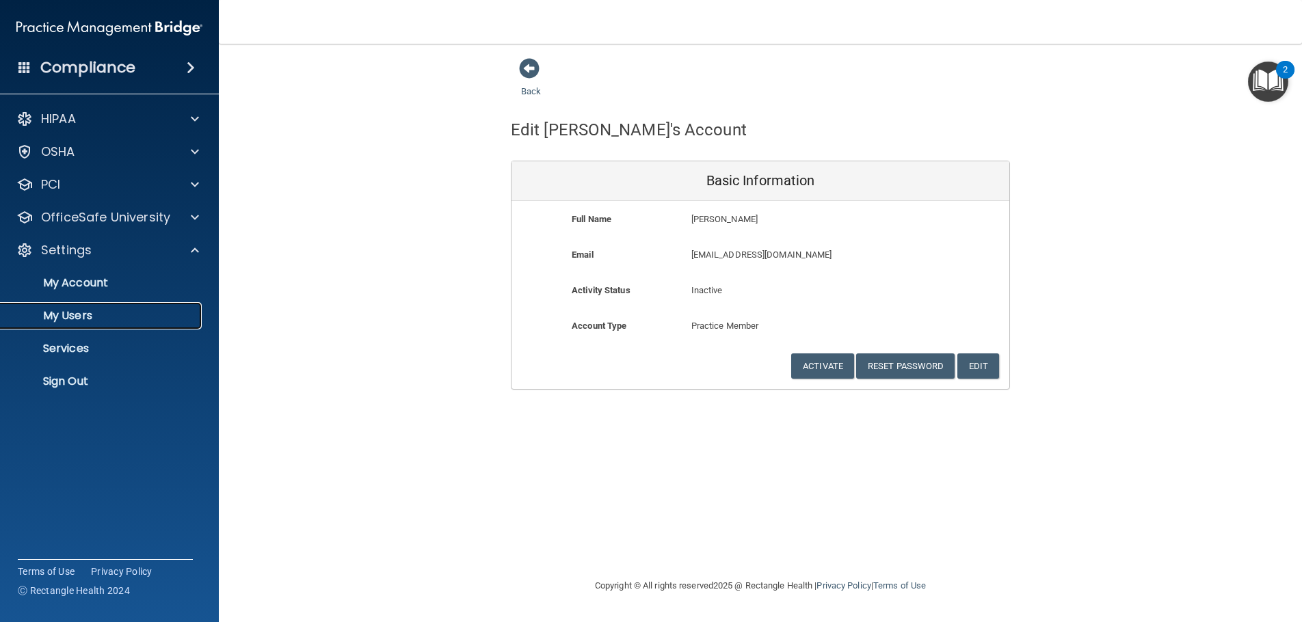
click at [74, 317] on p "My Users" at bounding box center [102, 316] width 187 height 14
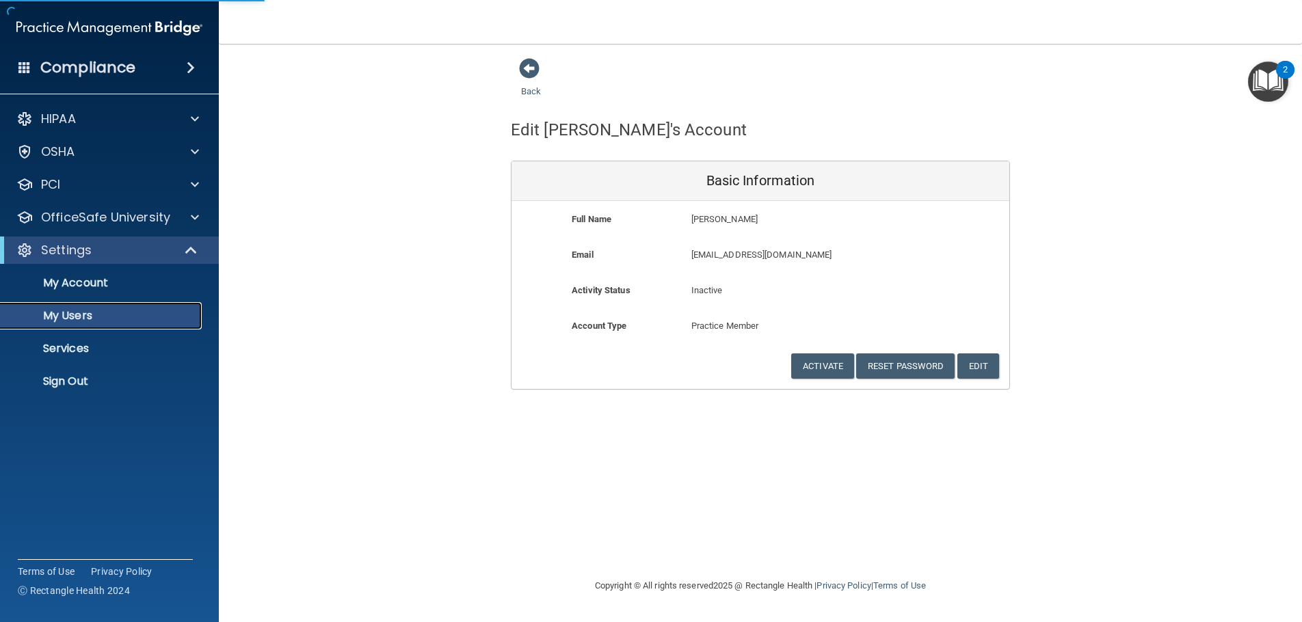
select select "20"
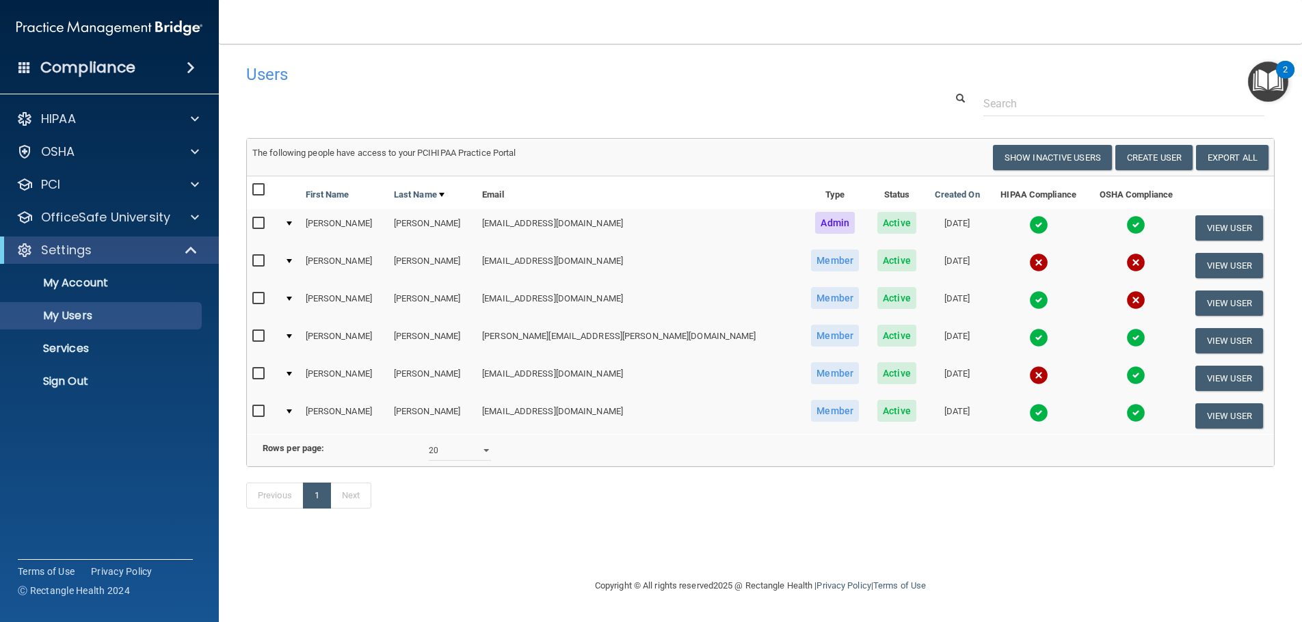
click at [260, 333] on input "checkbox" at bounding box center [260, 336] width 16 height 11
checkbox input "true"
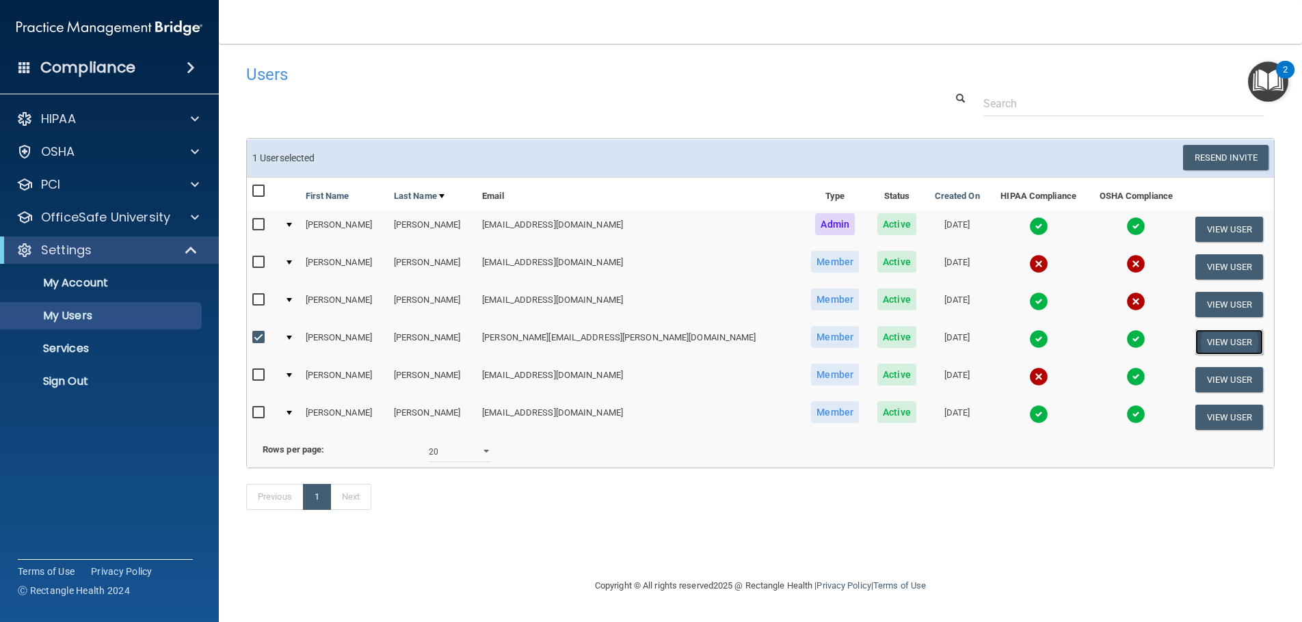
click at [1200, 336] on button "View User" at bounding box center [1229, 341] width 68 height 25
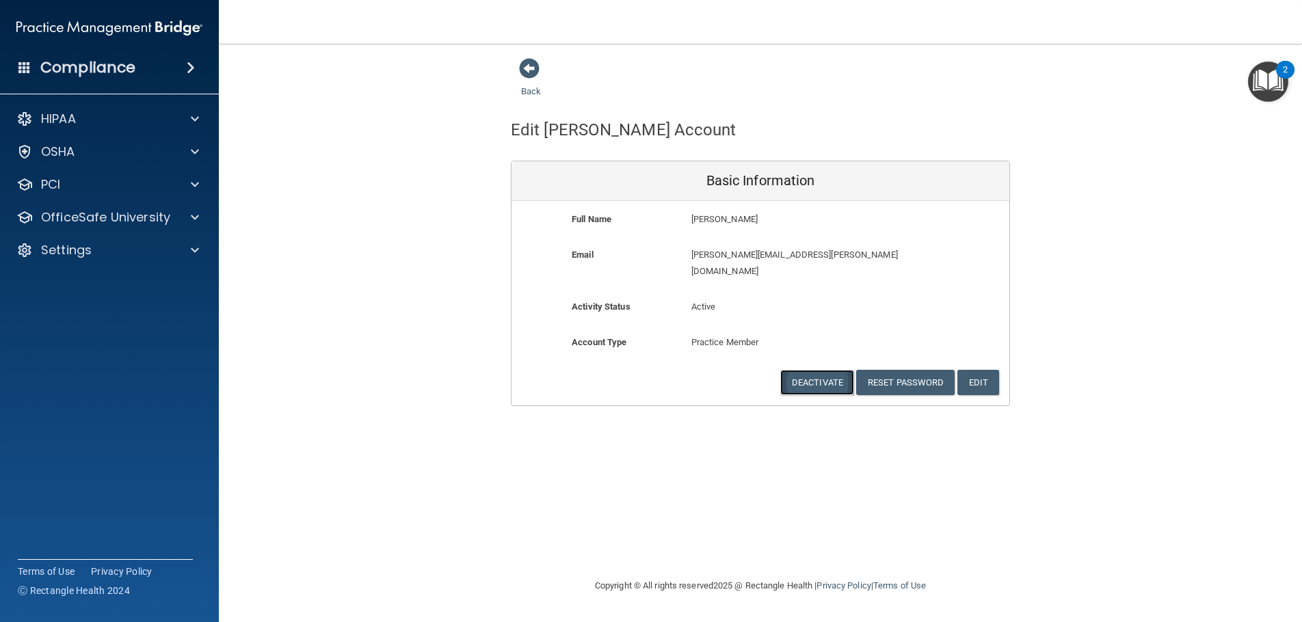
click at [790, 370] on button "Deactivate" at bounding box center [817, 382] width 74 height 25
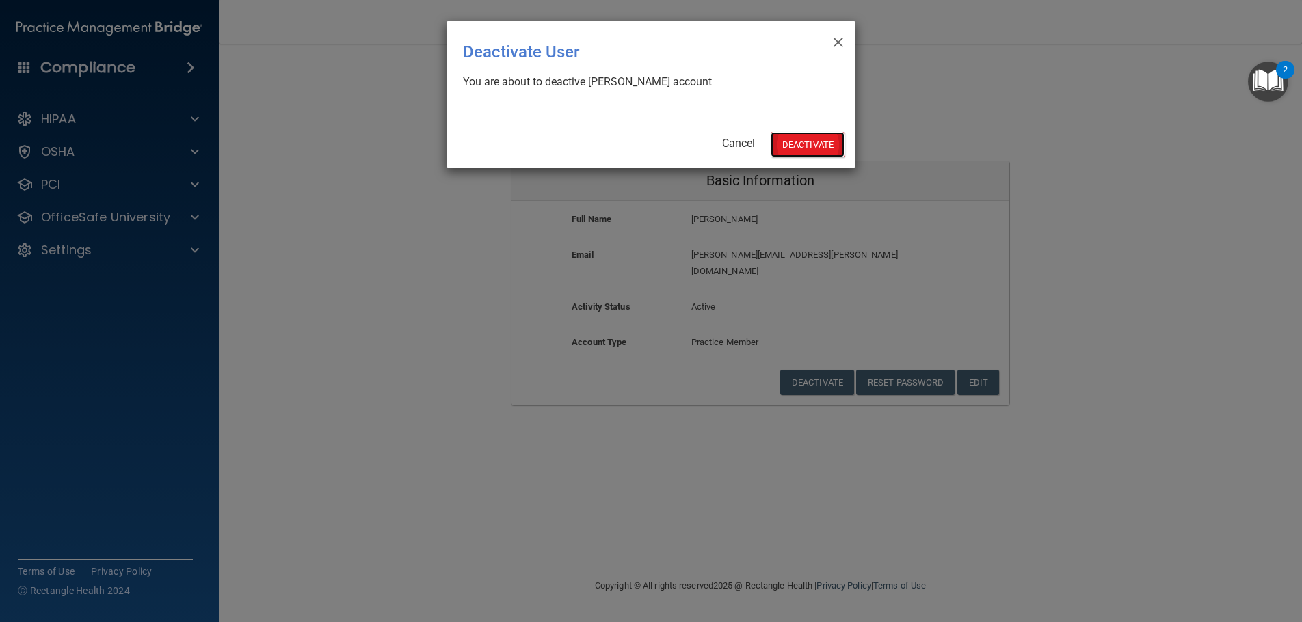
click at [782, 142] on button "Deactivate" at bounding box center [807, 144] width 74 height 25
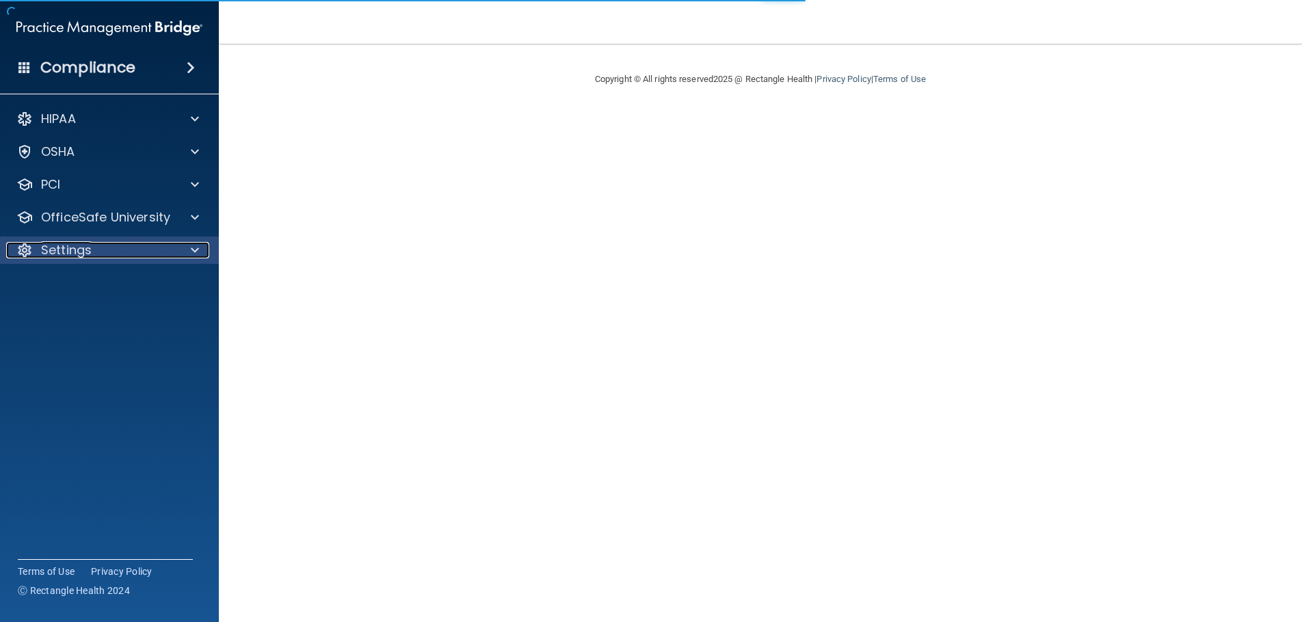
click at [70, 250] on p "Settings" at bounding box center [66, 250] width 51 height 16
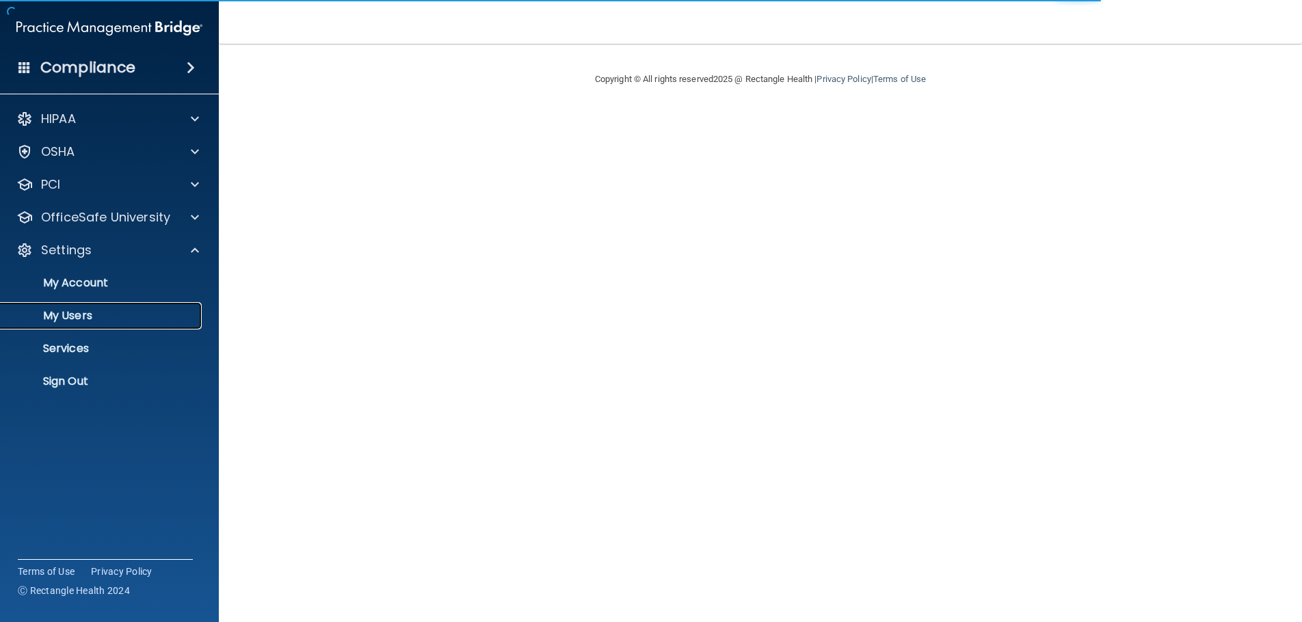
click at [77, 317] on p "My Users" at bounding box center [102, 316] width 187 height 14
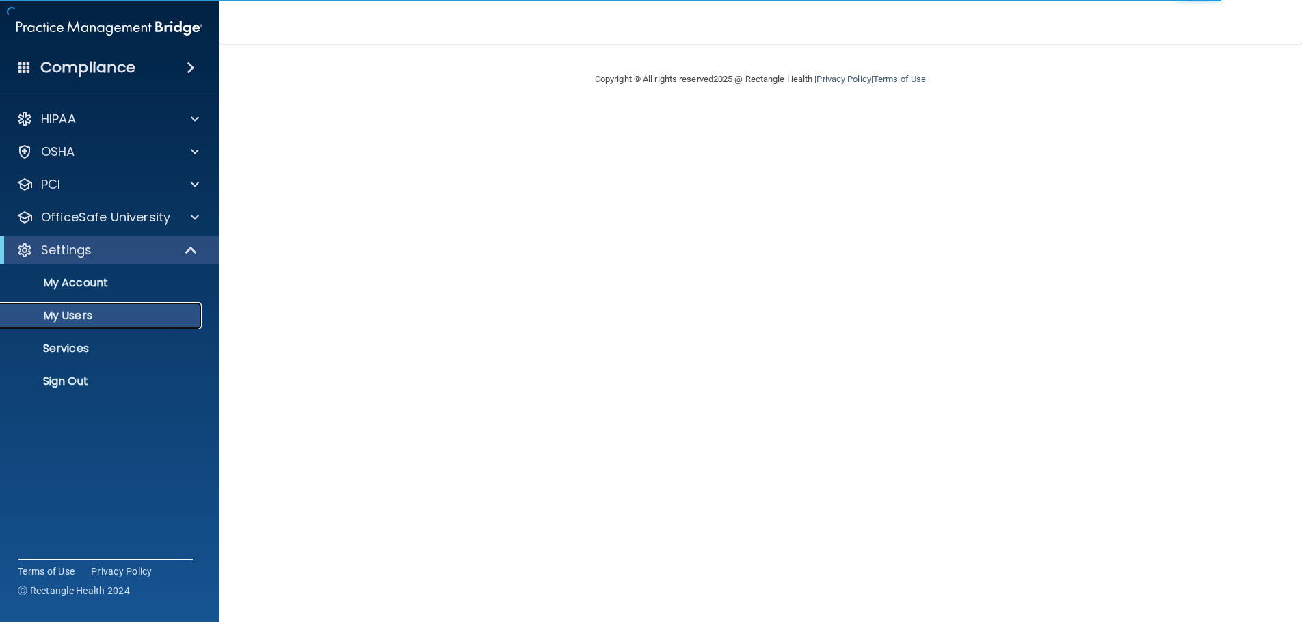
select select "20"
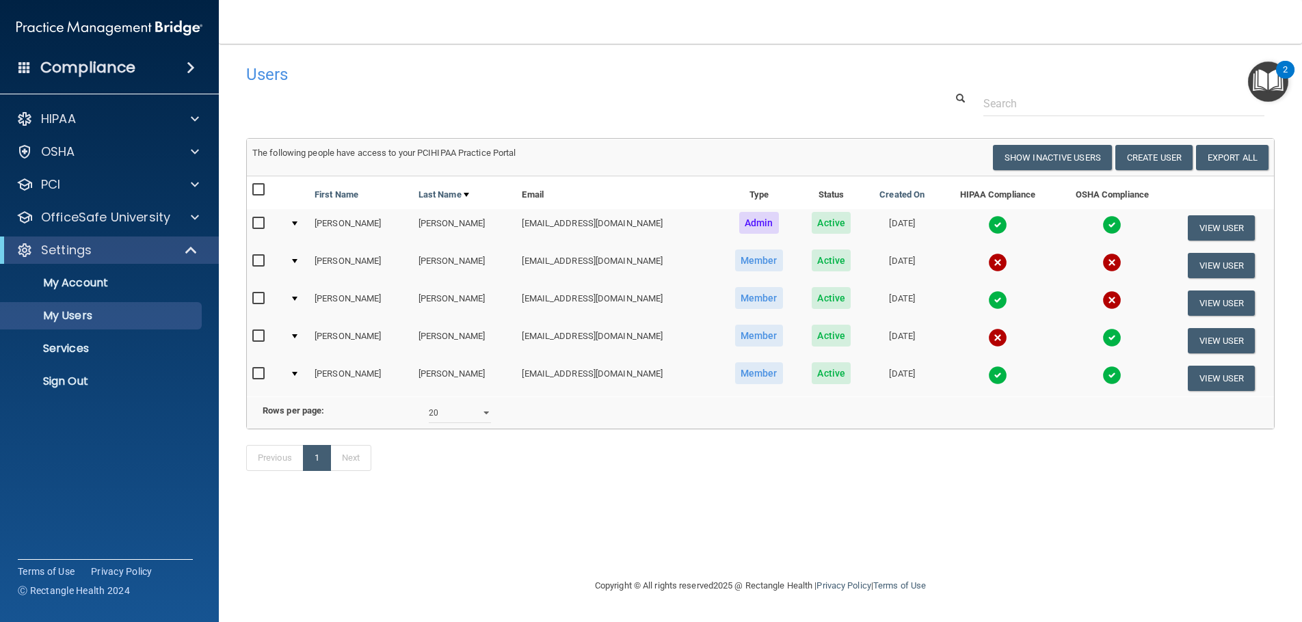
click at [294, 261] on div at bounding box center [294, 261] width 5 height 4
click at [301, 257] on td at bounding box center [296, 266] width 25 height 38
